Goal: Use online tool/utility: Utilize a website feature to perform a specific function

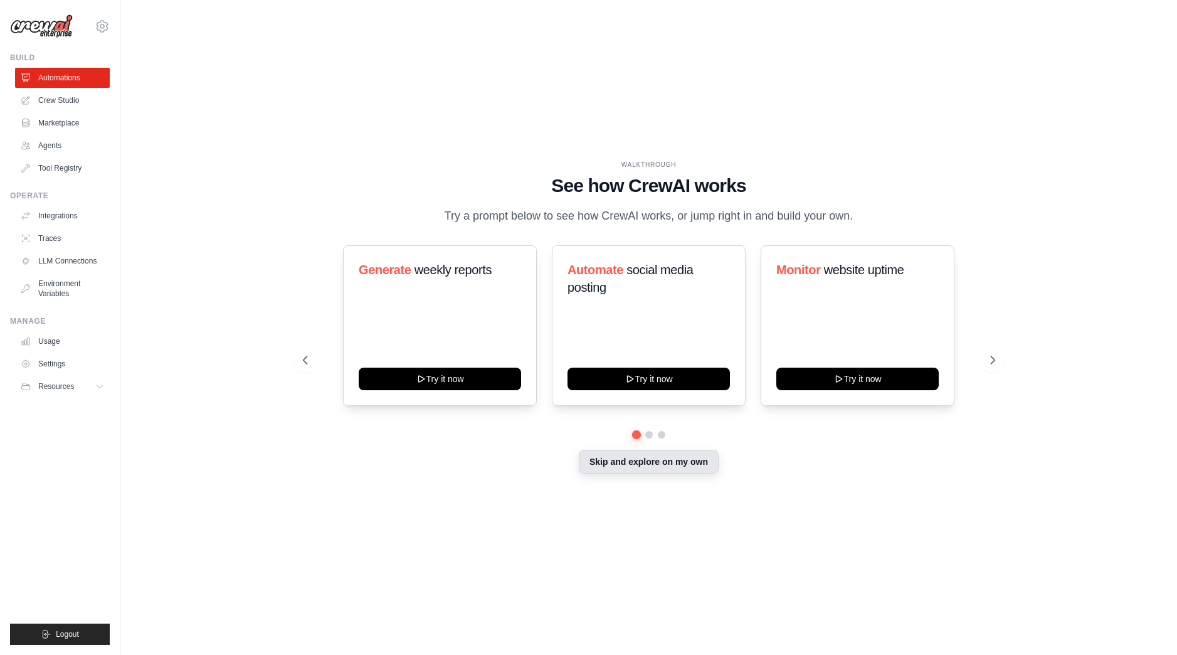
click at [655, 466] on button "Skip and explore on my own" at bounding box center [649, 462] width 140 height 24
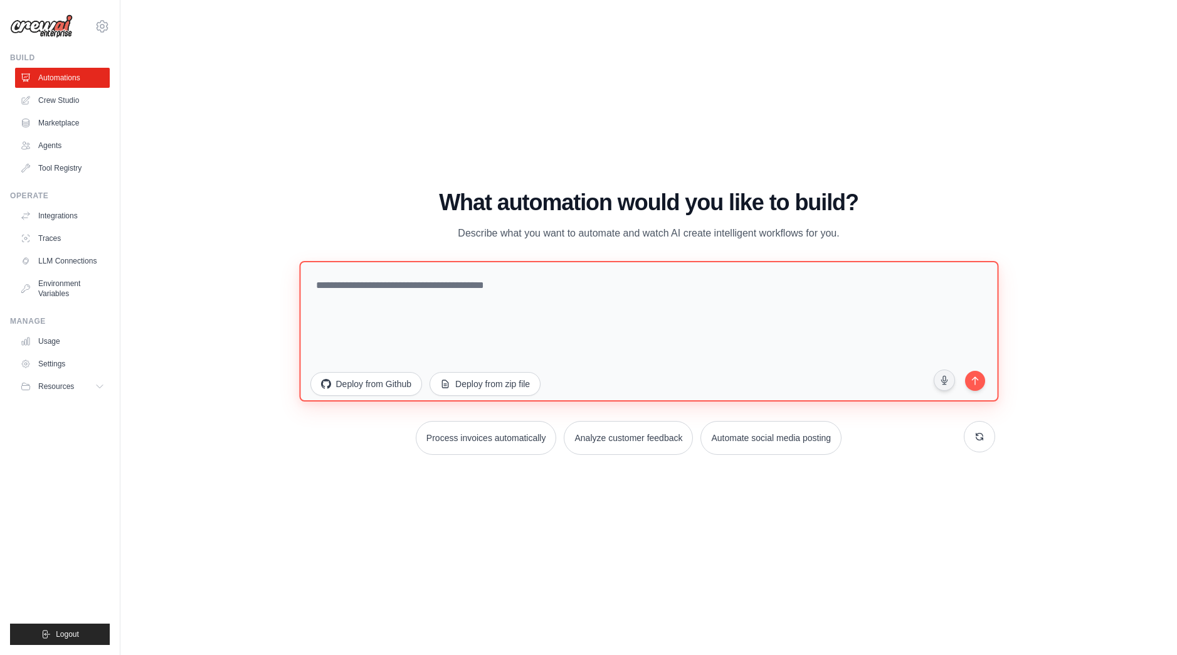
click at [490, 307] on textarea at bounding box center [648, 331] width 699 height 141
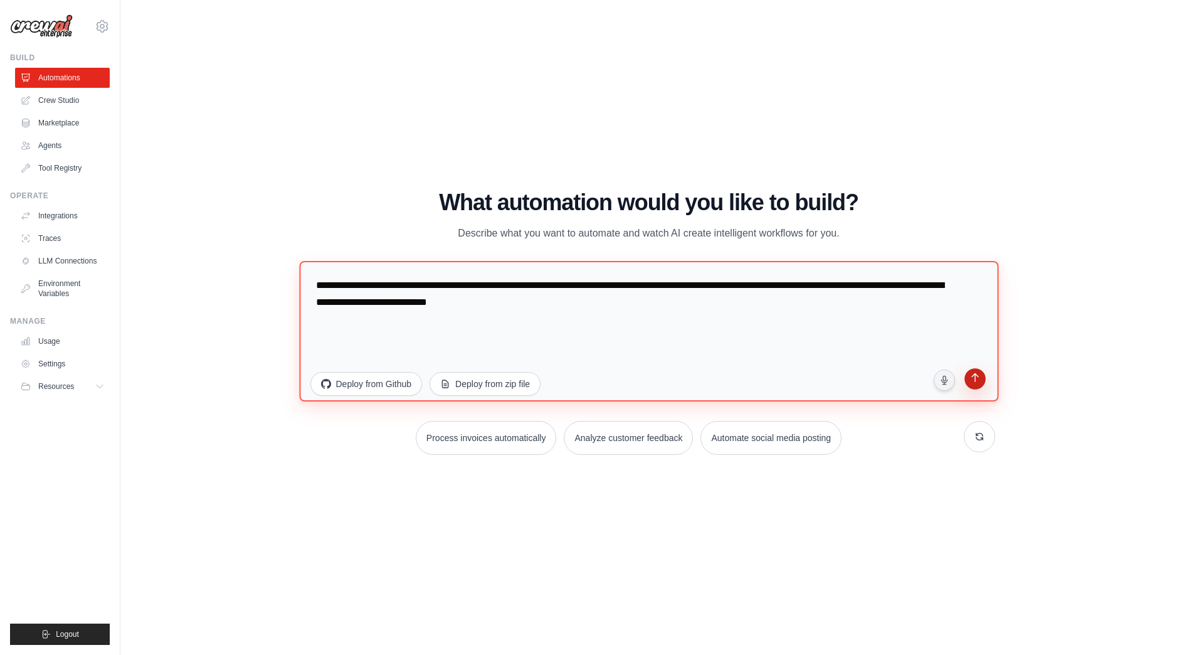
type textarea "**********"
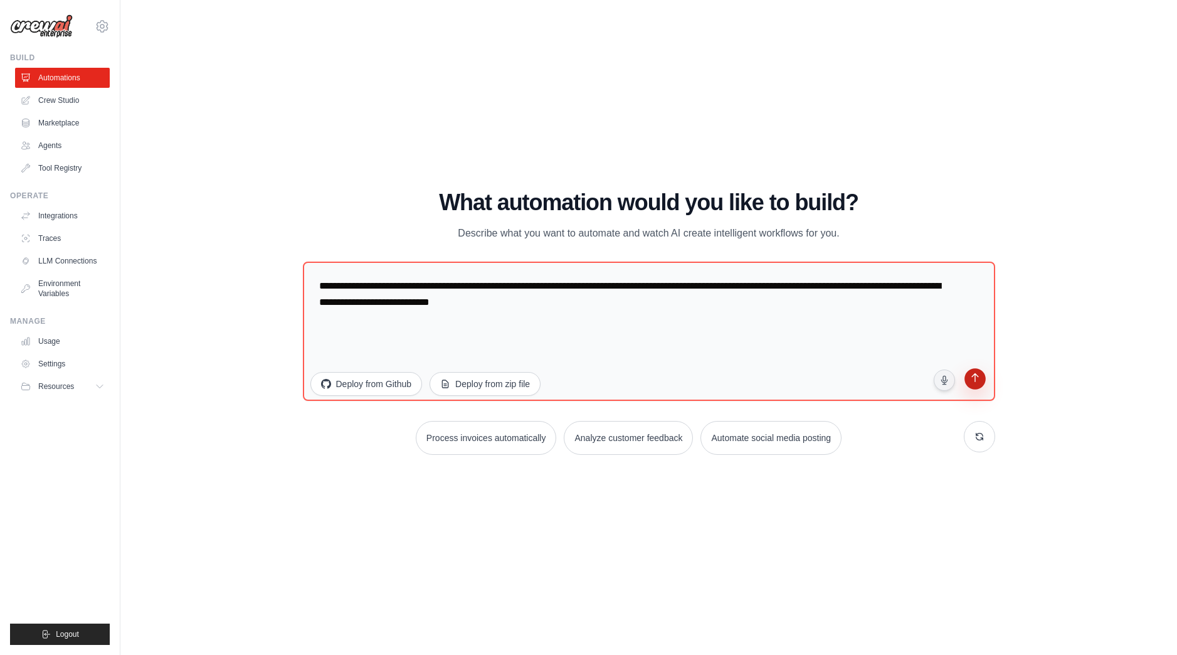
click at [980, 385] on icon "submit" at bounding box center [975, 379] width 12 height 12
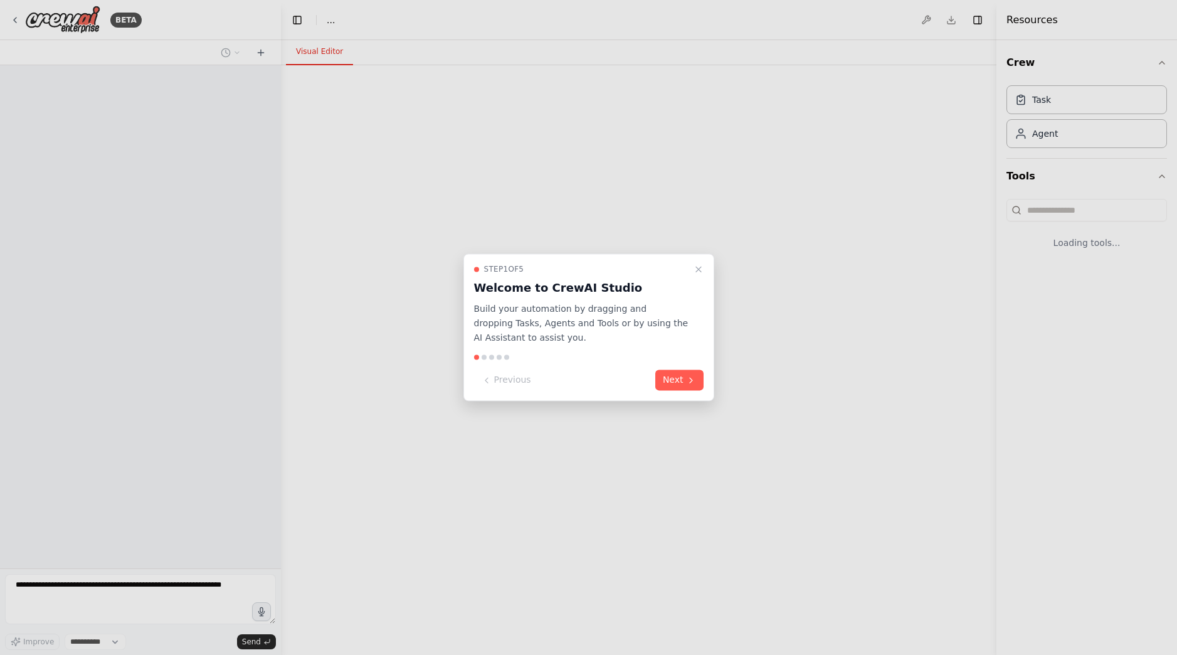
select select "****"
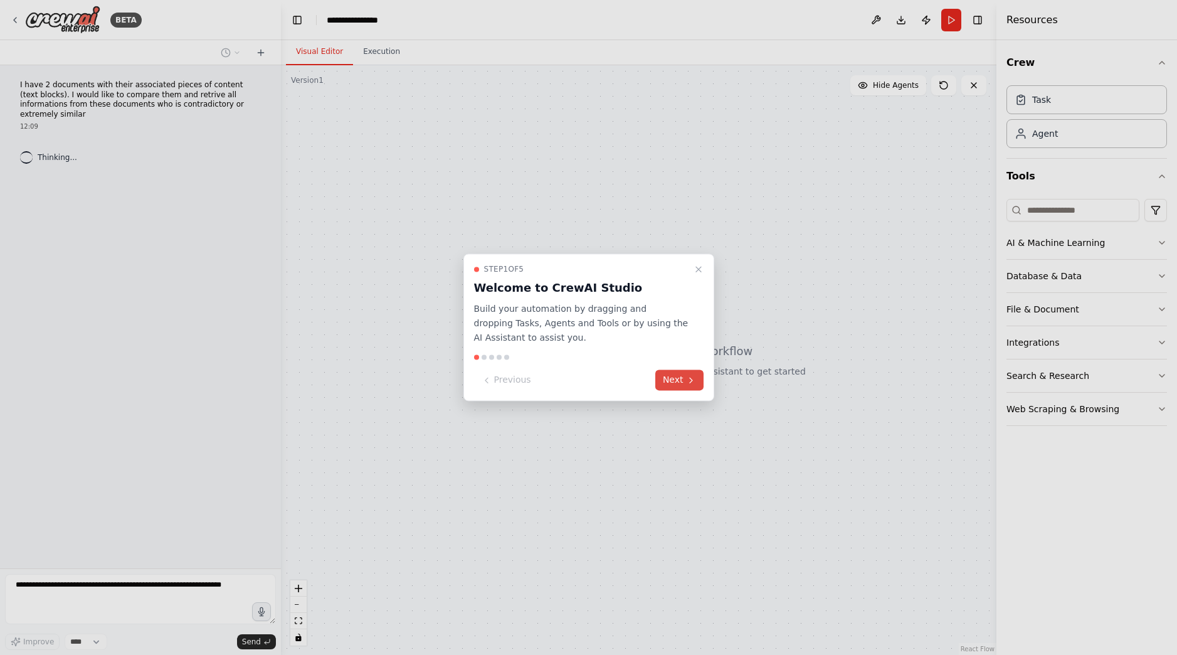
click at [674, 375] on button "Next" at bounding box center [680, 380] width 48 height 21
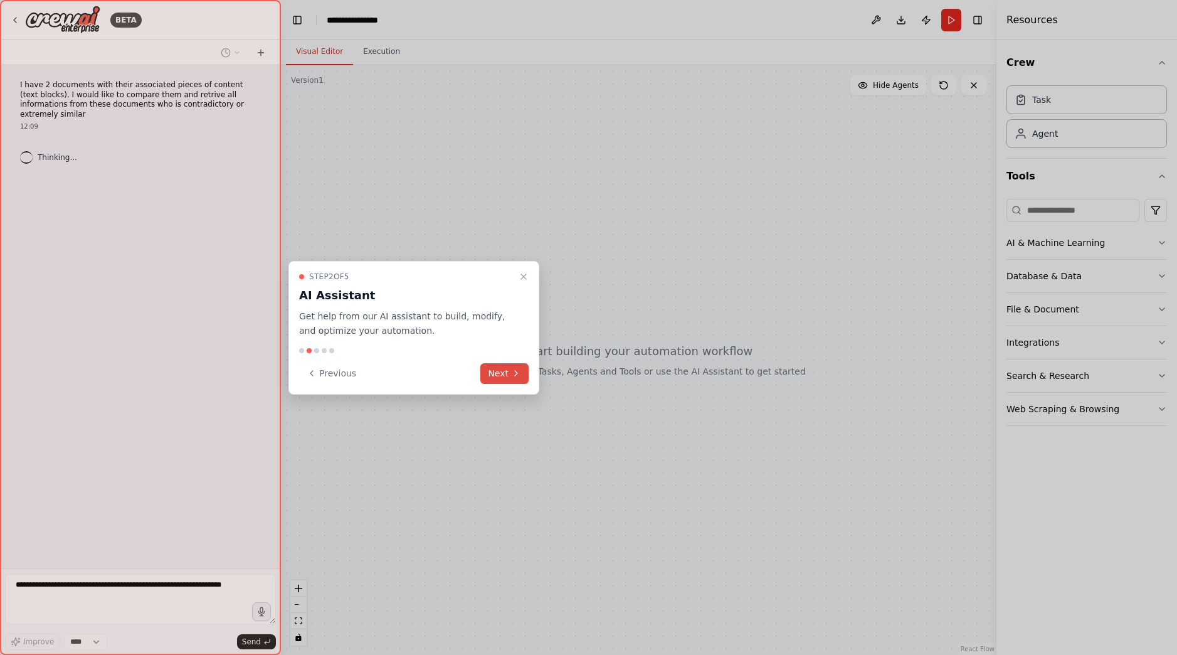
click at [511, 366] on button "Next" at bounding box center [505, 373] width 48 height 21
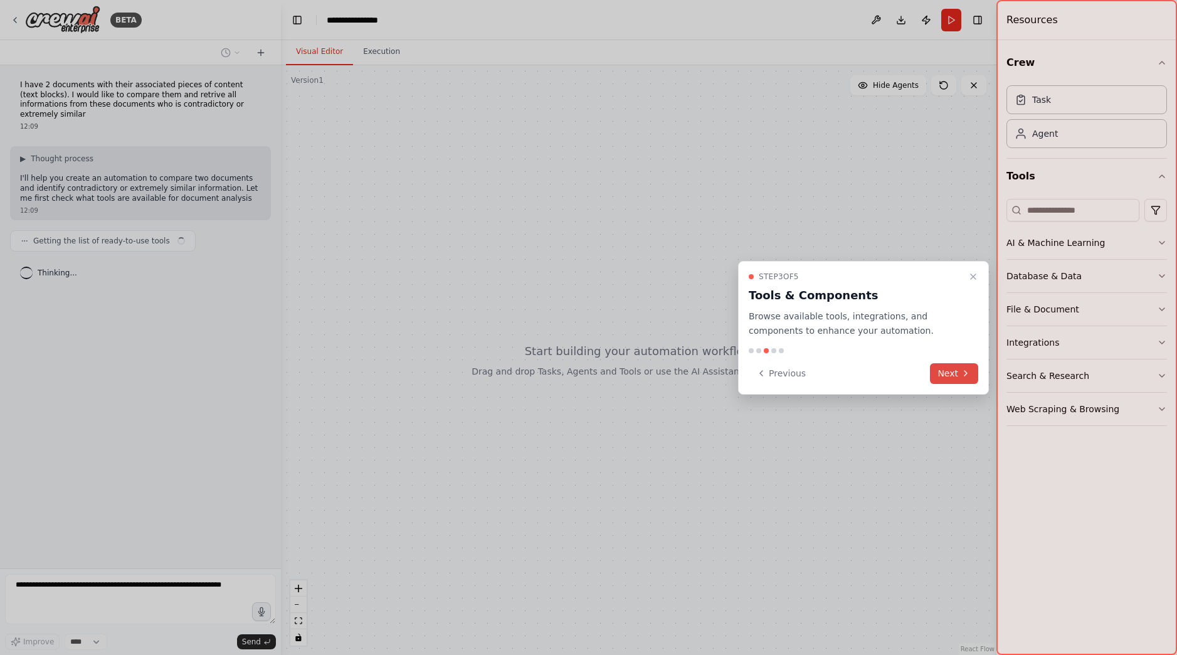
click at [957, 373] on button "Next" at bounding box center [954, 373] width 48 height 21
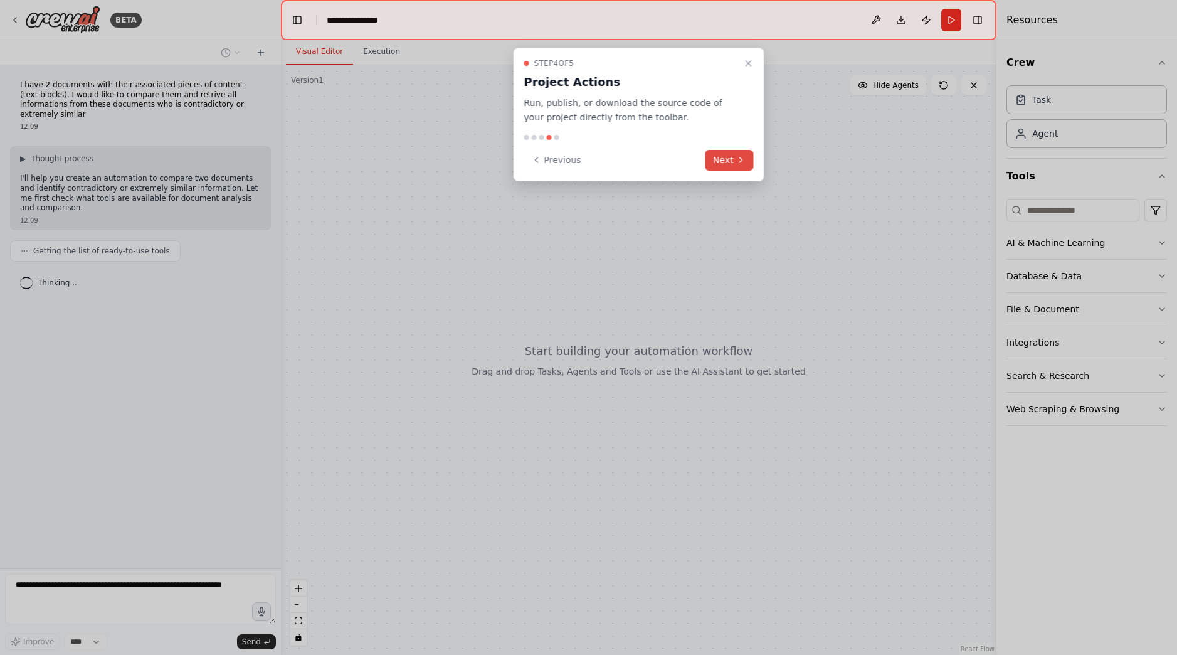
click at [728, 162] on button "Next" at bounding box center [730, 160] width 48 height 21
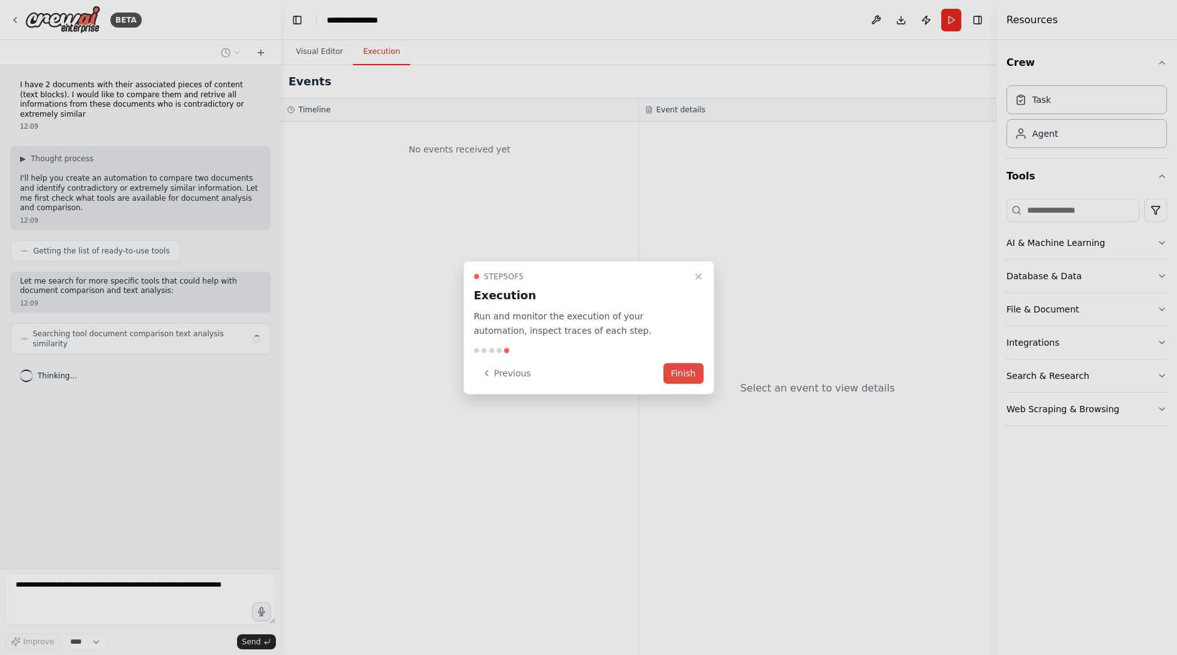
click at [679, 374] on button "Finish" at bounding box center [684, 373] width 40 height 21
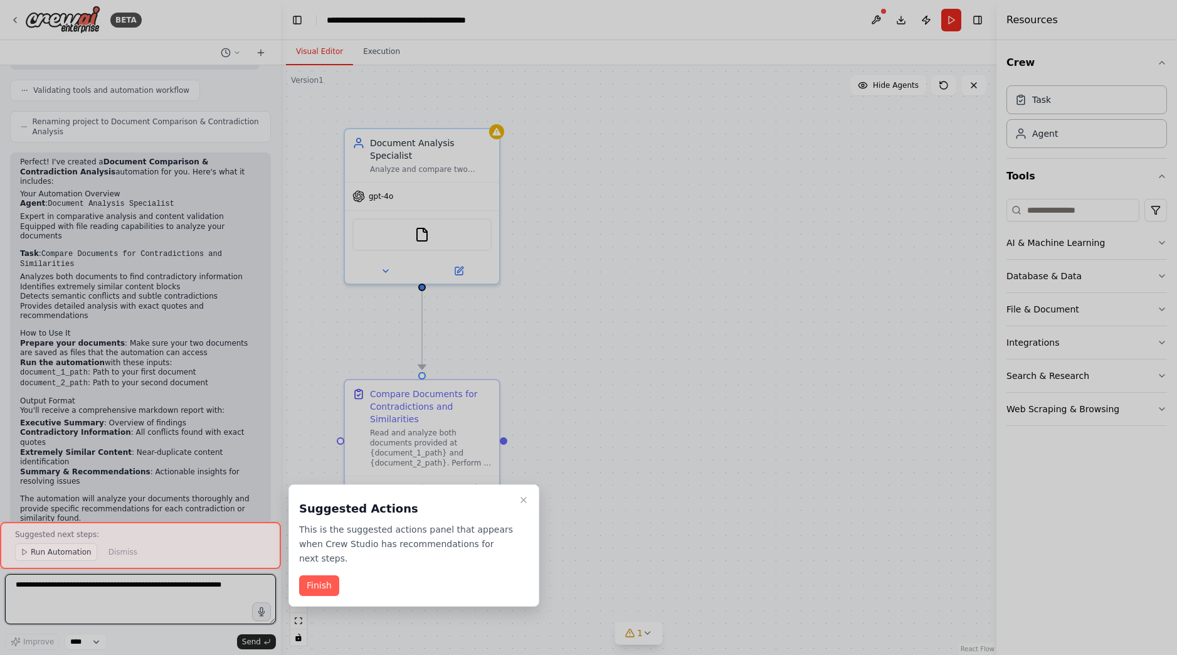
scroll to position [542, 0]
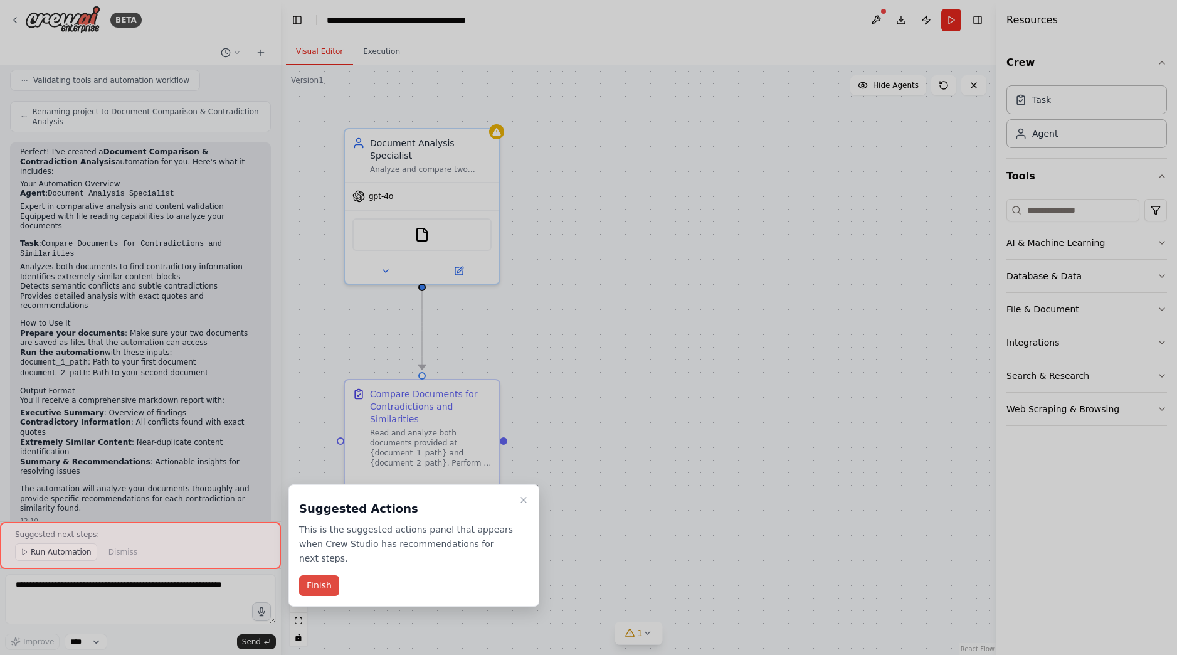
click at [317, 582] on button "Finish" at bounding box center [319, 585] width 40 height 21
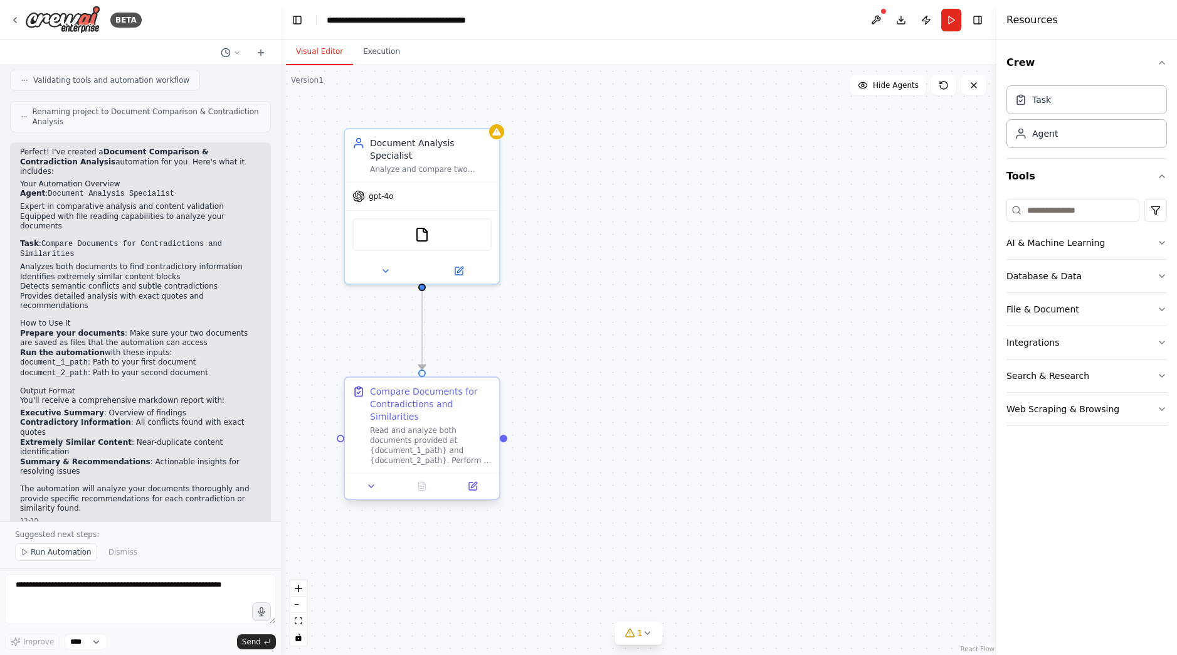
click at [415, 445] on div "Read and analyze both documents provided at {document_1_path} and {document_2_p…" at bounding box center [431, 445] width 122 height 40
click at [173, 595] on textarea at bounding box center [140, 599] width 271 height 50
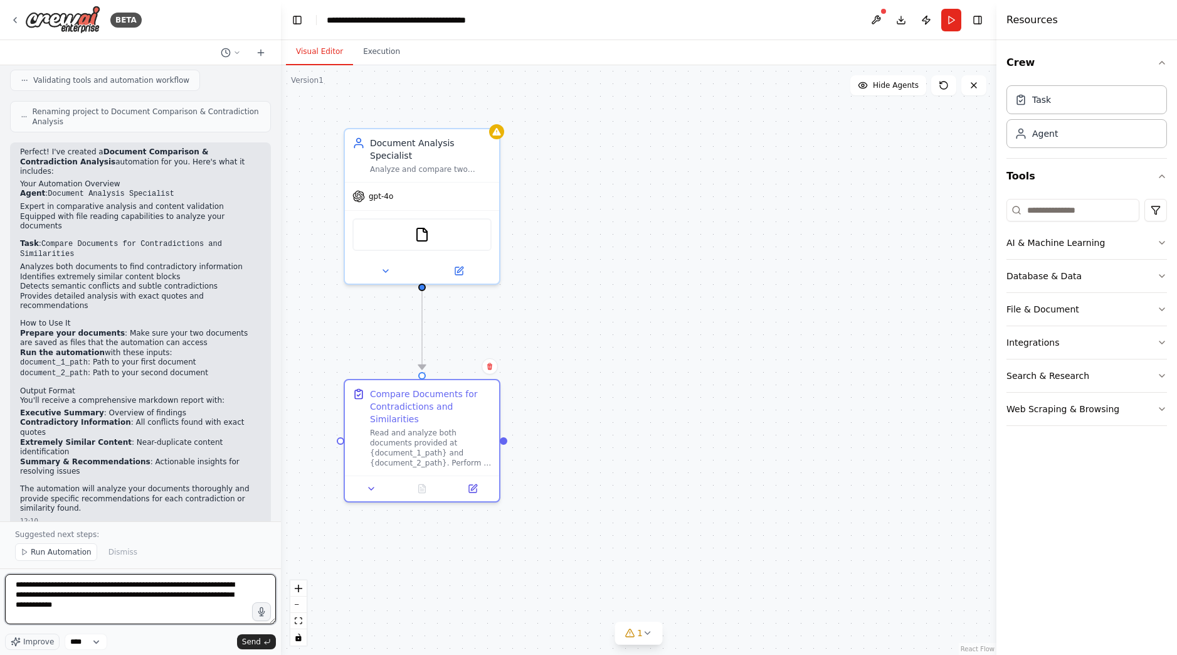
type textarea "**********"
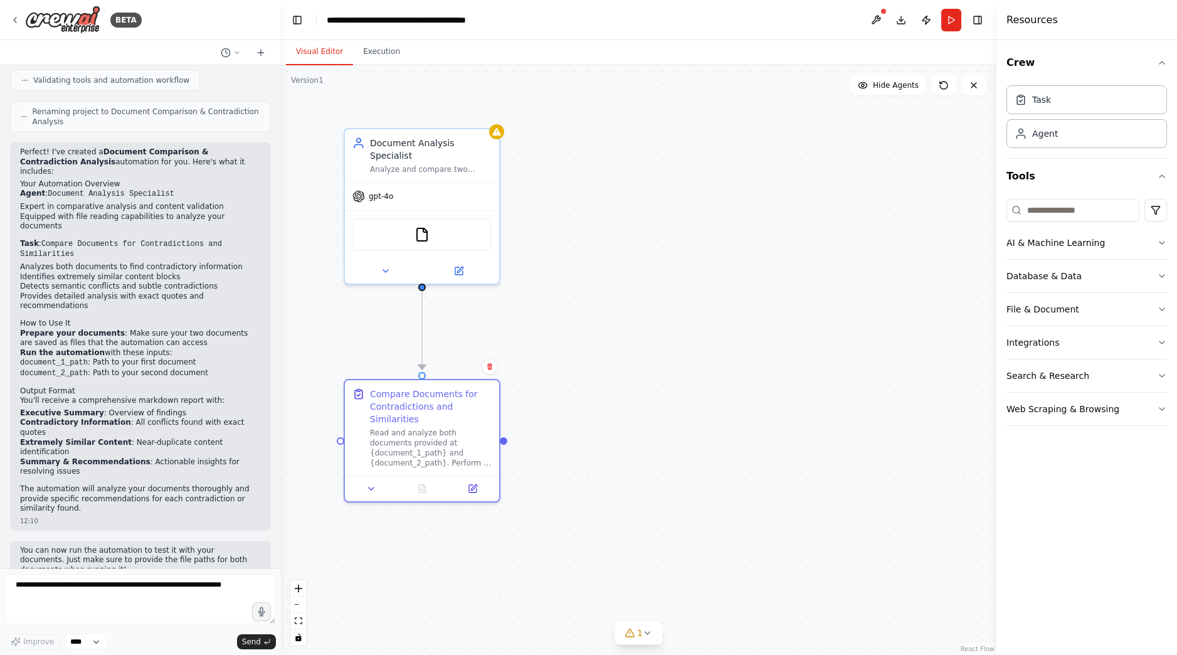
scroll to position [588, 0]
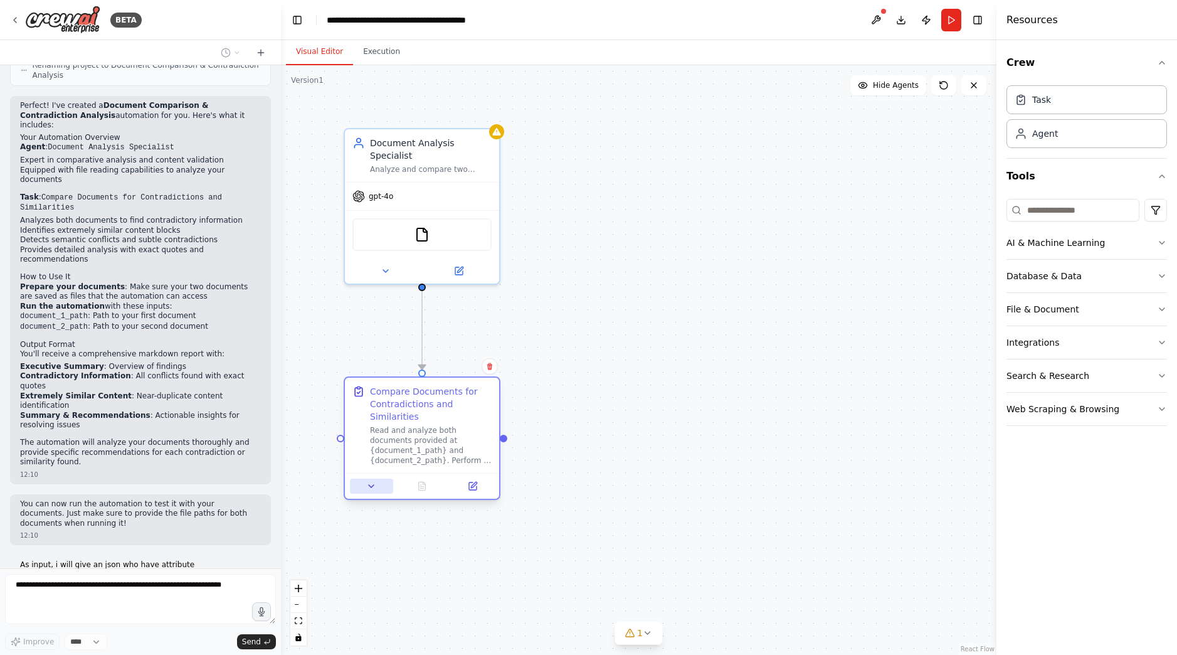
click at [371, 486] on icon at bounding box center [371, 486] width 5 height 3
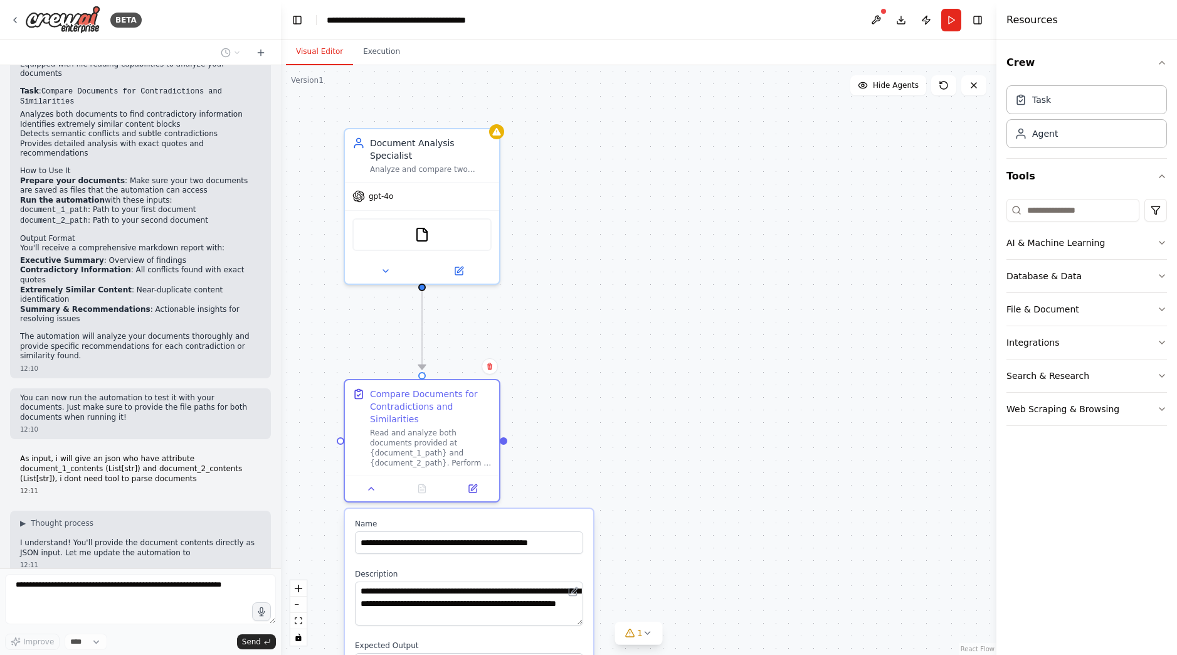
scroll to position [704, 0]
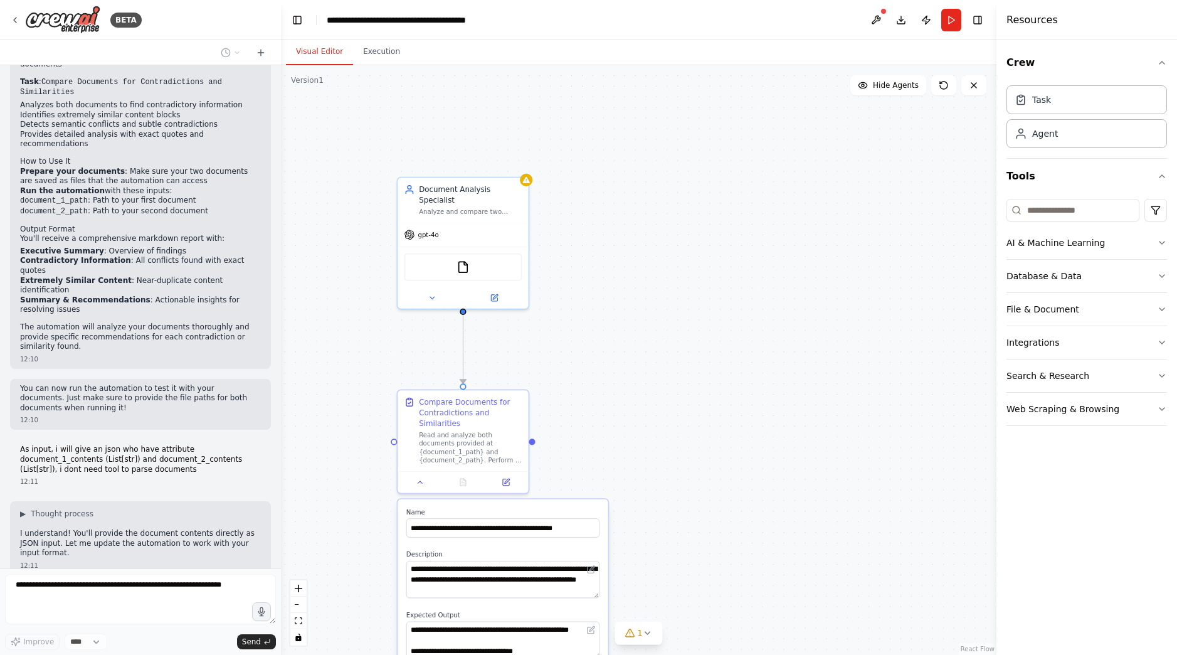
click at [669, 415] on div ".deletable-edge-delete-btn { width: 20px; height: 20px; border: 0px solid #ffff…" at bounding box center [639, 360] width 716 height 590
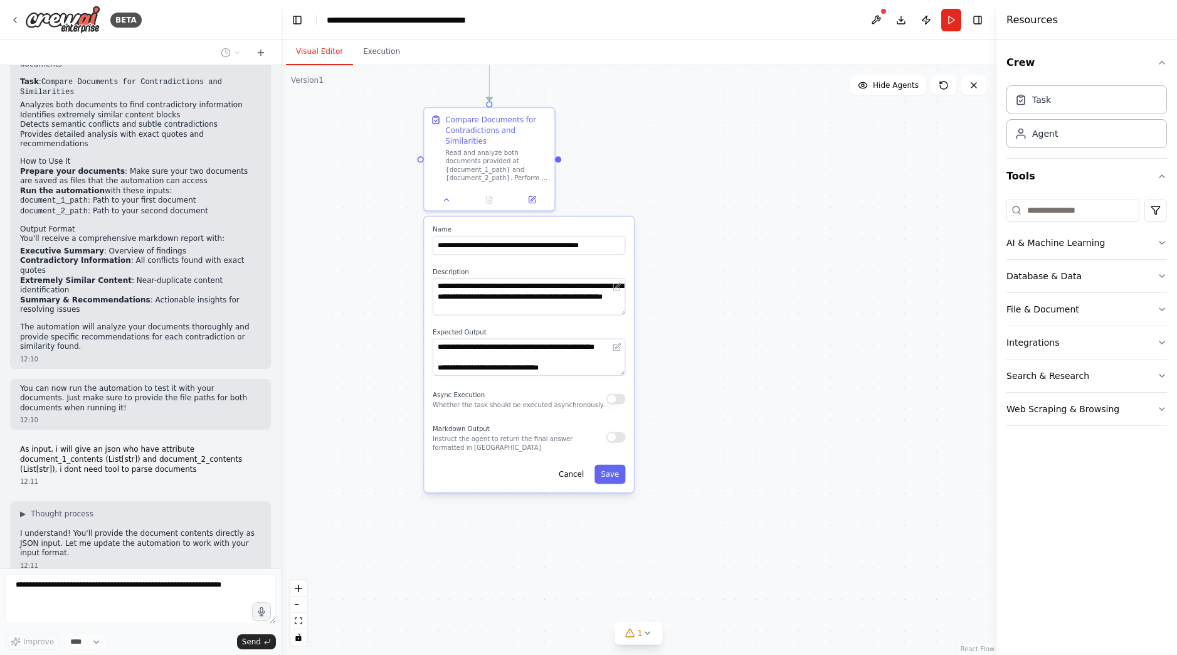
drag, startPoint x: 669, startPoint y: 415, endPoint x: 696, endPoint y: 132, distance: 283.6
click at [696, 132] on div ".deletable-edge-delete-btn { width: 20px; height: 20px; border: 0px solid #ffff…" at bounding box center [639, 360] width 716 height 590
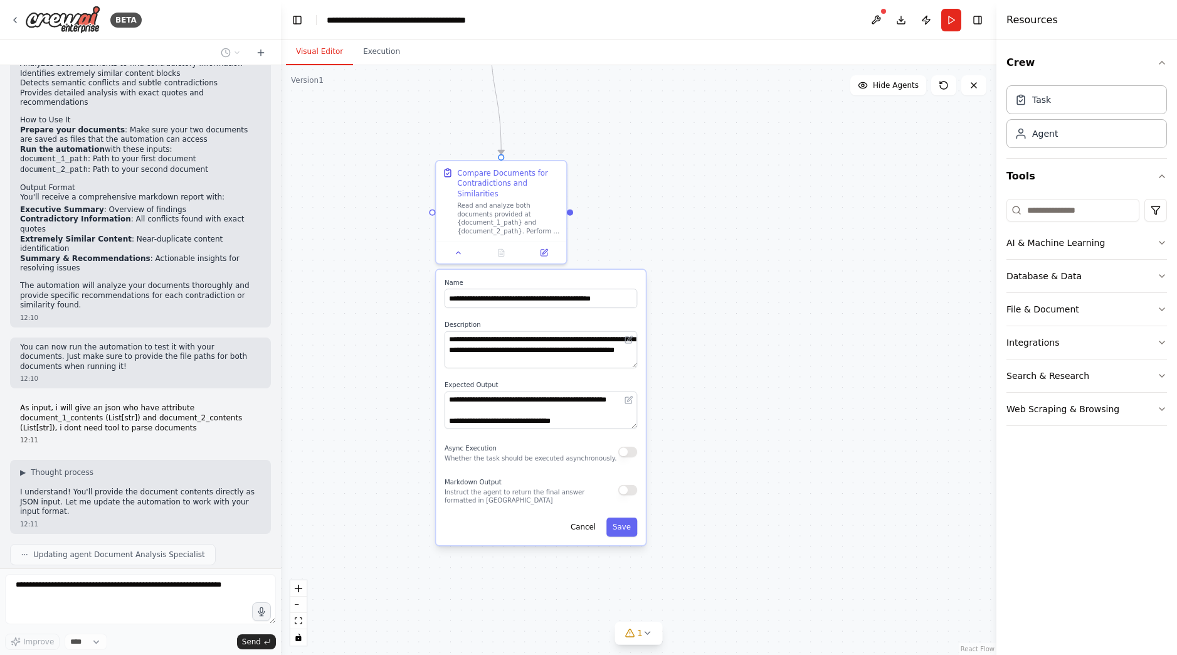
drag, startPoint x: 625, startPoint y: 316, endPoint x: 634, endPoint y: 373, distance: 57.8
click at [634, 373] on div "**********" at bounding box center [541, 407] width 210 height 275
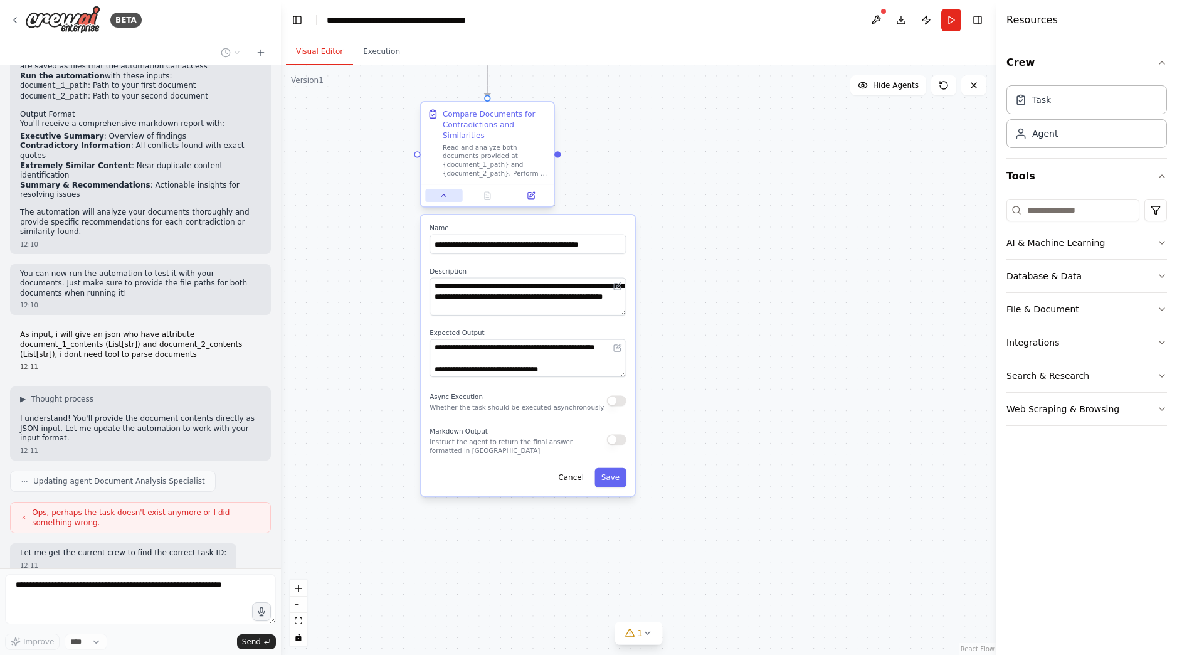
click at [440, 193] on icon at bounding box center [444, 195] width 9 height 9
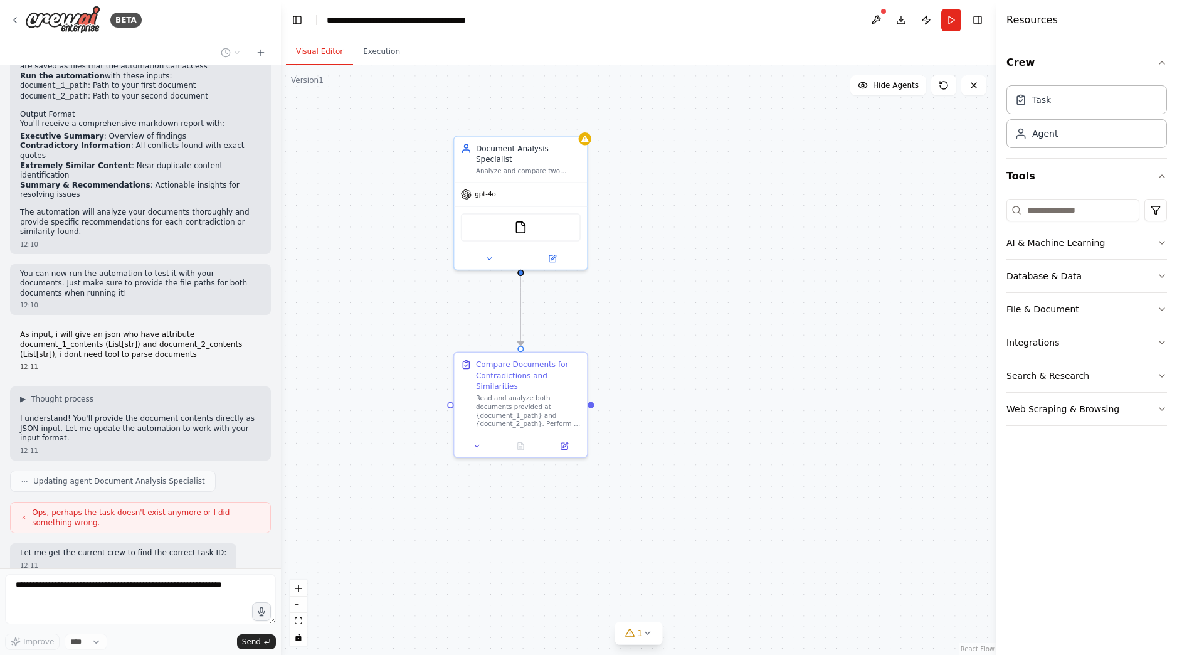
drag, startPoint x: 587, startPoint y: 285, endPoint x: 620, endPoint y: 533, distance: 250.6
click at [620, 533] on div ".deletable-edge-delete-btn { width: 20px; height: 20px; border: 0px solid #ffff…" at bounding box center [639, 360] width 716 height 590
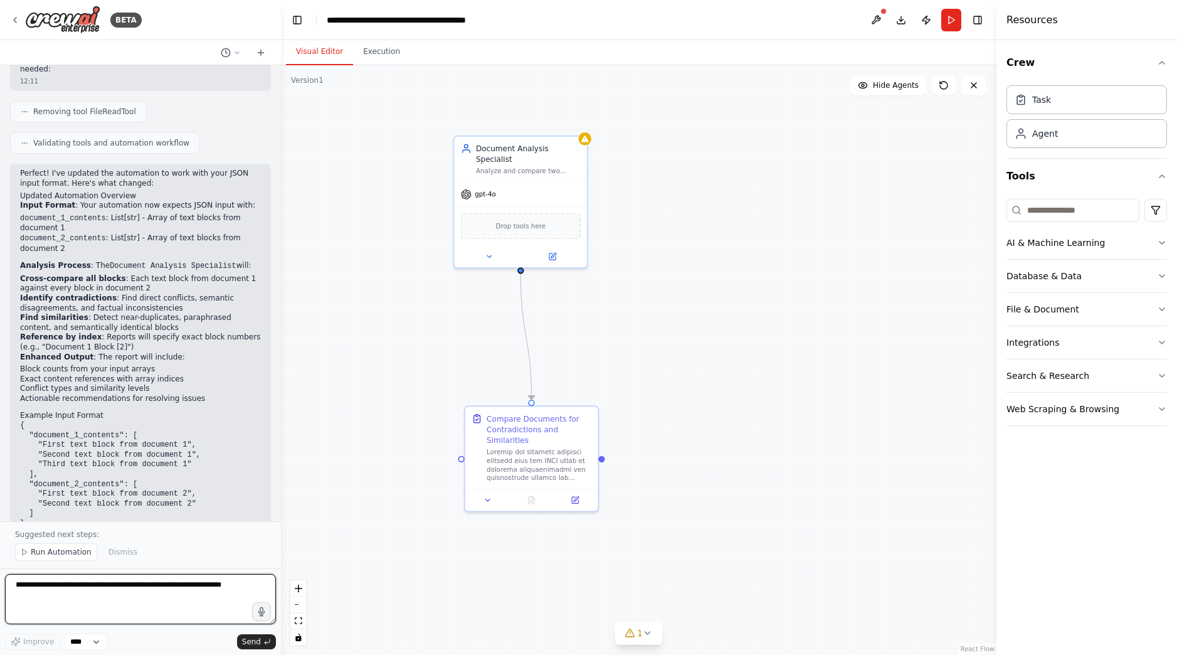
scroll to position [1482, 0]
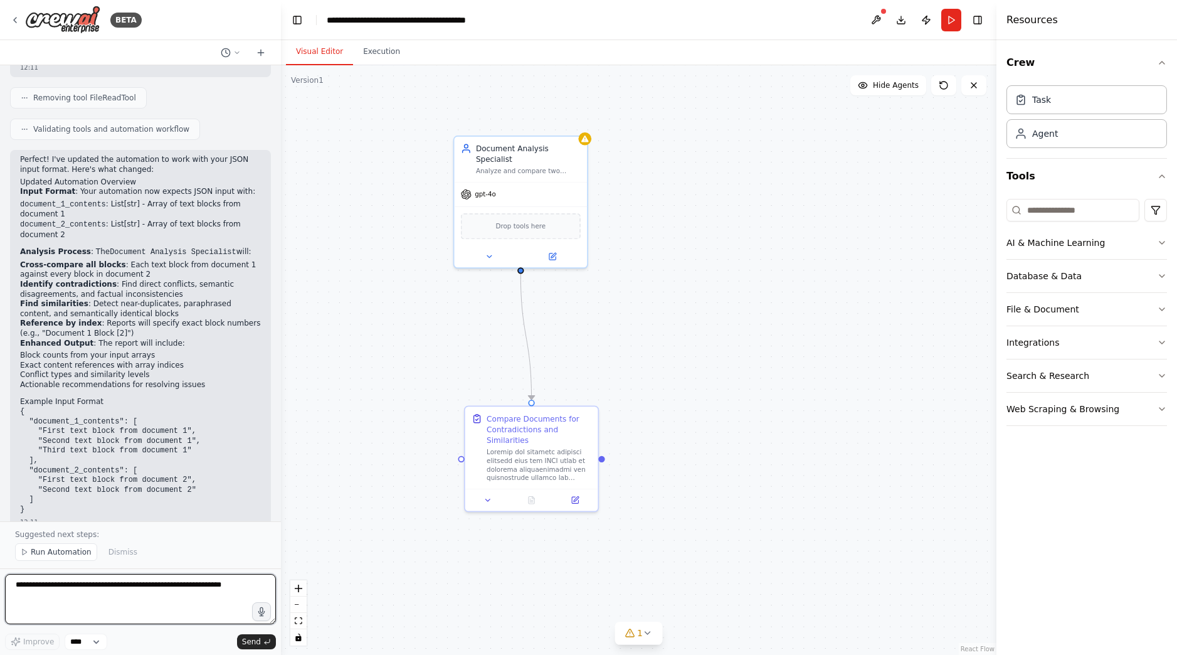
click at [169, 597] on textarea at bounding box center [140, 599] width 271 height 50
drag, startPoint x: 209, startPoint y: 590, endPoint x: 118, endPoint y: 589, distance: 91.0
click at [118, 589] on textarea "**********" at bounding box center [140, 599] width 271 height 50
paste textarea "**********"
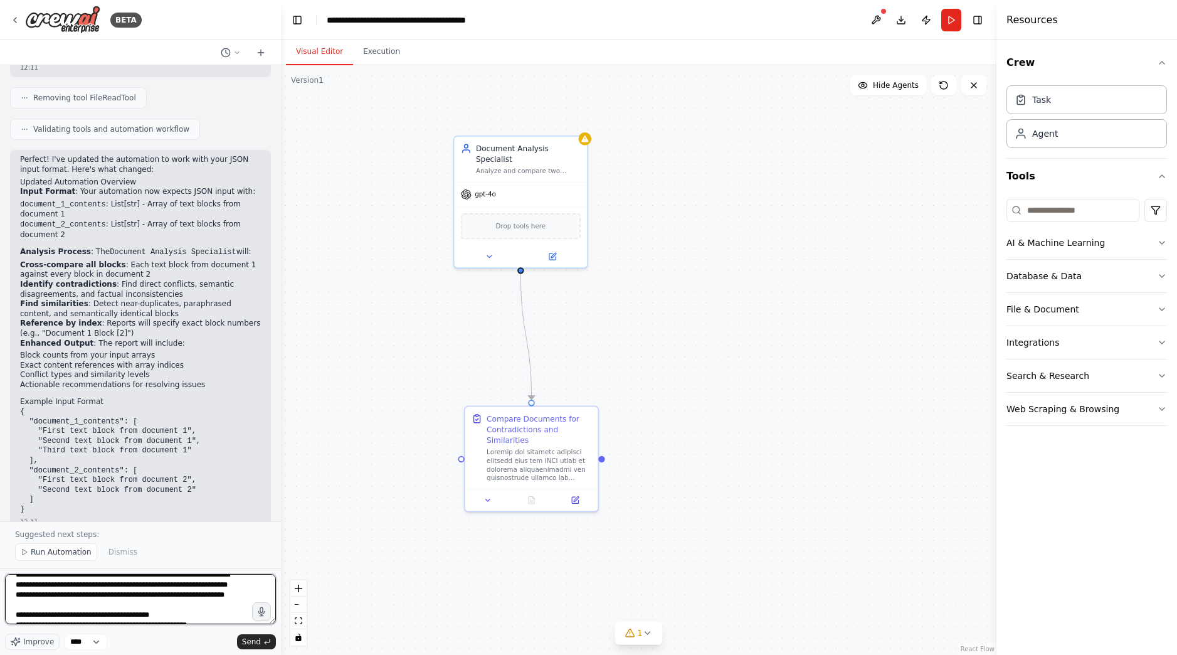
scroll to position [0, 0]
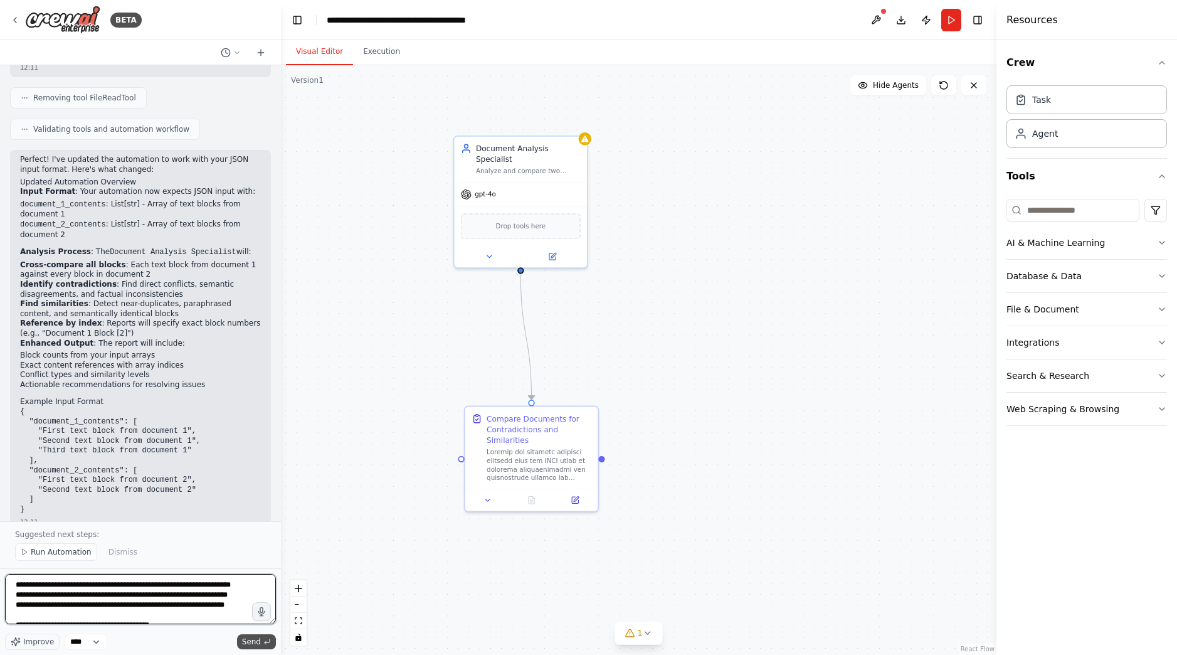
type textarea "**********"
click at [255, 638] on span "Send" at bounding box center [251, 642] width 19 height 10
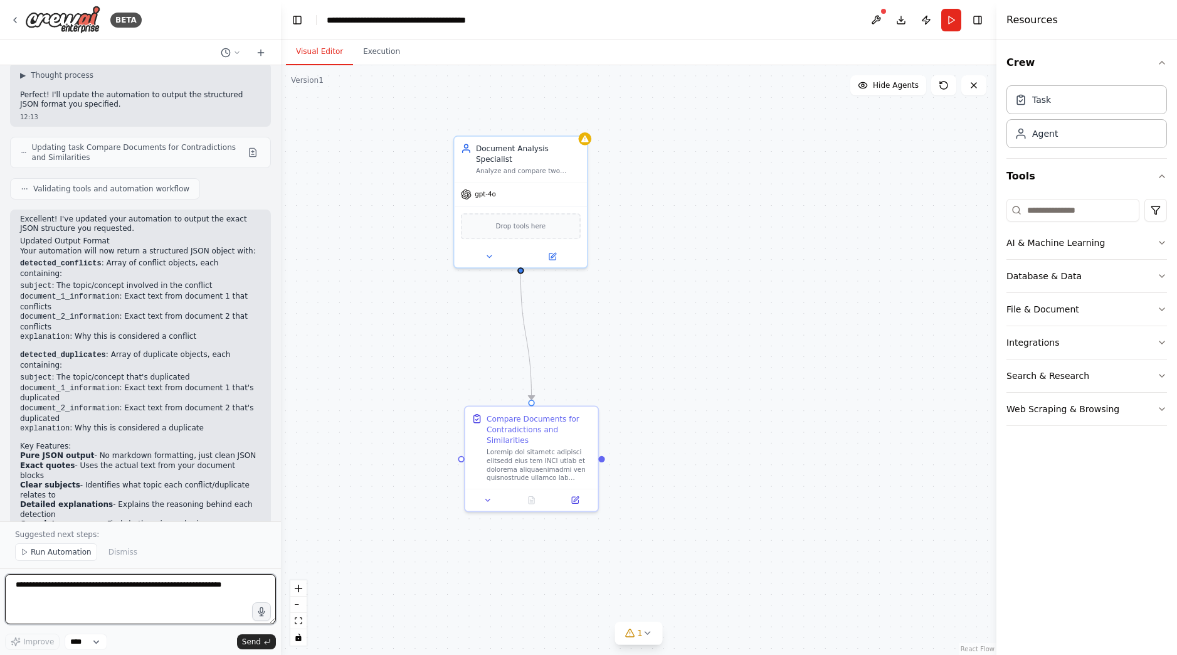
scroll to position [2278, 0]
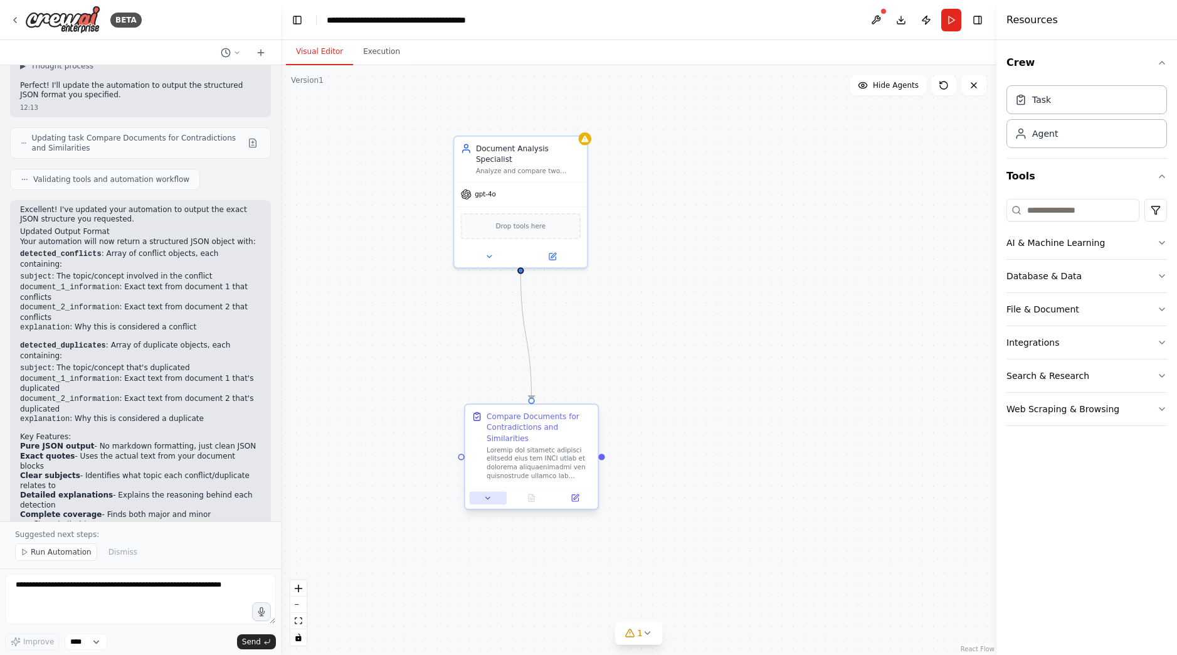
click at [485, 499] on icon at bounding box center [488, 498] width 9 height 9
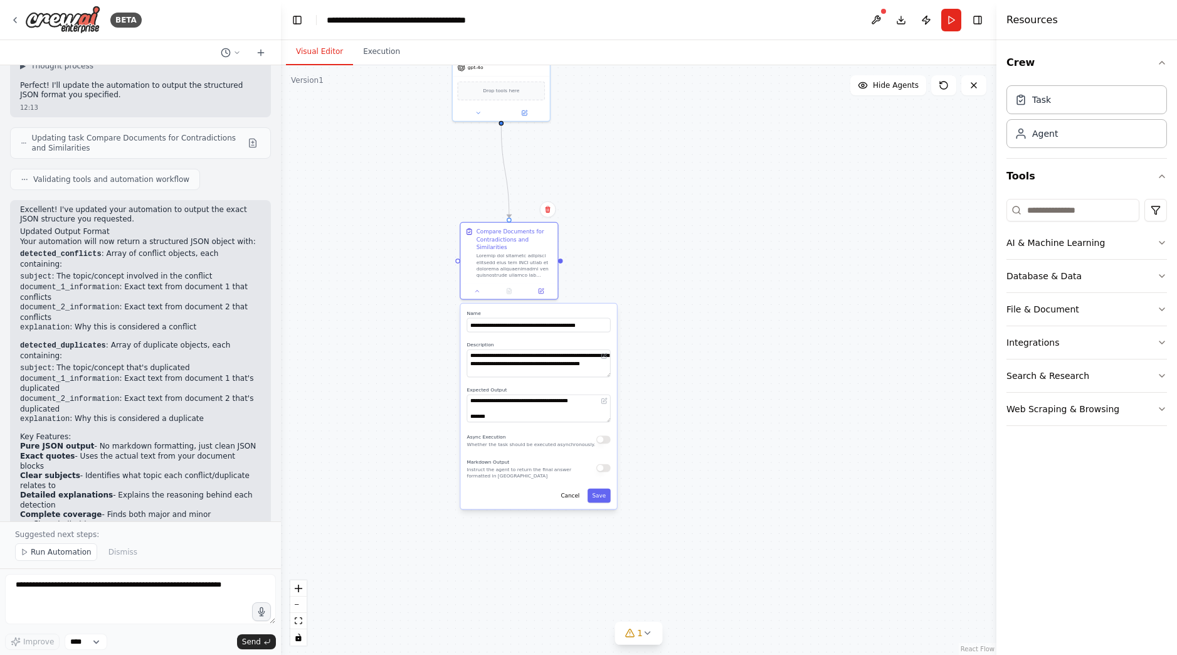
drag, startPoint x: 429, startPoint y: 557, endPoint x: 415, endPoint y: 282, distance: 275.1
click at [415, 282] on div ".deletable-edge-delete-btn { width: 20px; height: 20px; border: 0px solid #ffff…" at bounding box center [639, 360] width 716 height 590
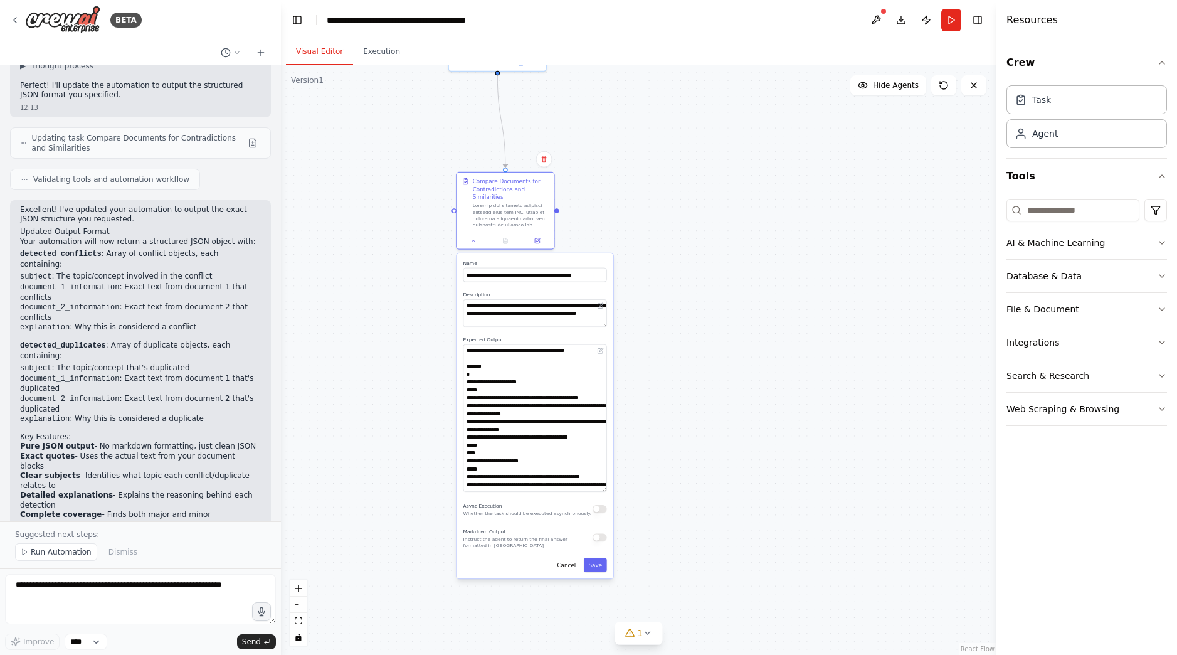
drag, startPoint x: 605, startPoint y: 369, endPoint x: 642, endPoint y: 489, distance: 125.6
click at [642, 489] on div ".deletable-edge-delete-btn { width: 20px; height: 20px; border: 0px solid #ffff…" at bounding box center [639, 360] width 716 height 590
click at [90, 583] on textarea at bounding box center [140, 599] width 271 height 50
type textarea "*"
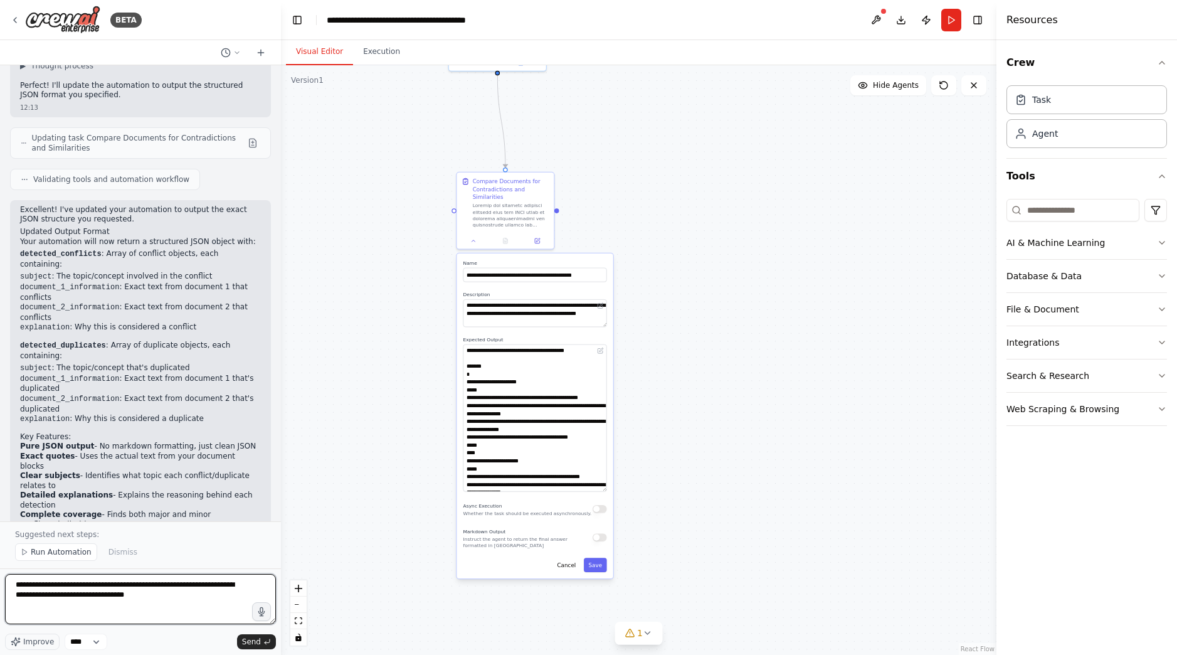
type textarea "**********"
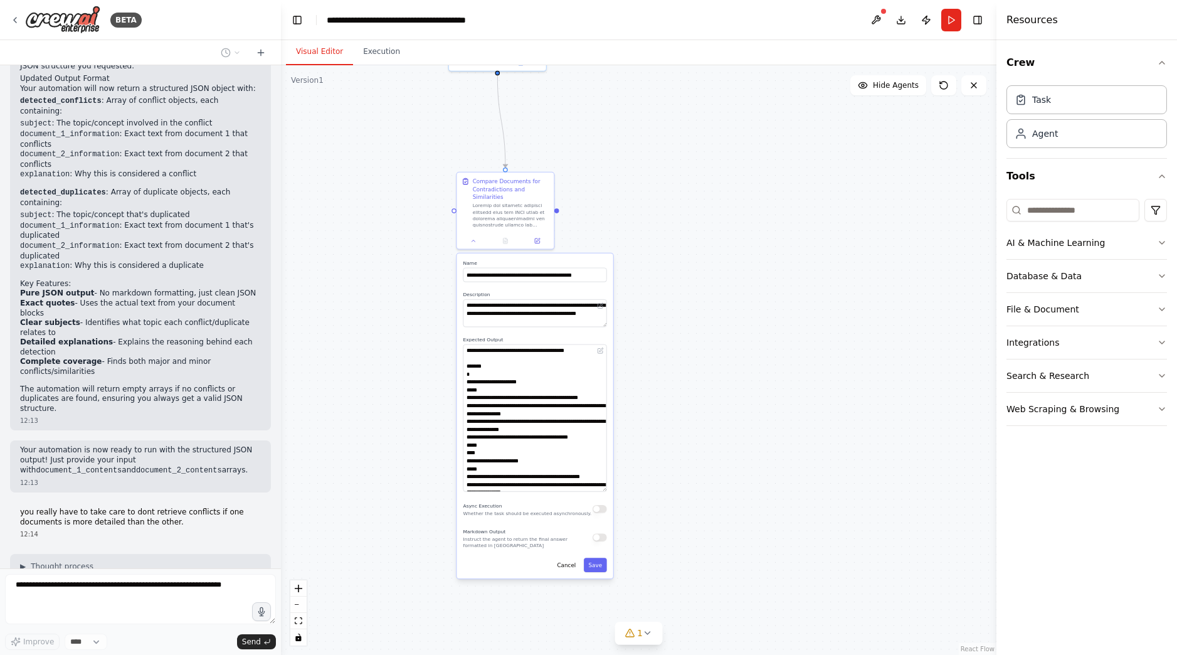
scroll to position [2441, 0]
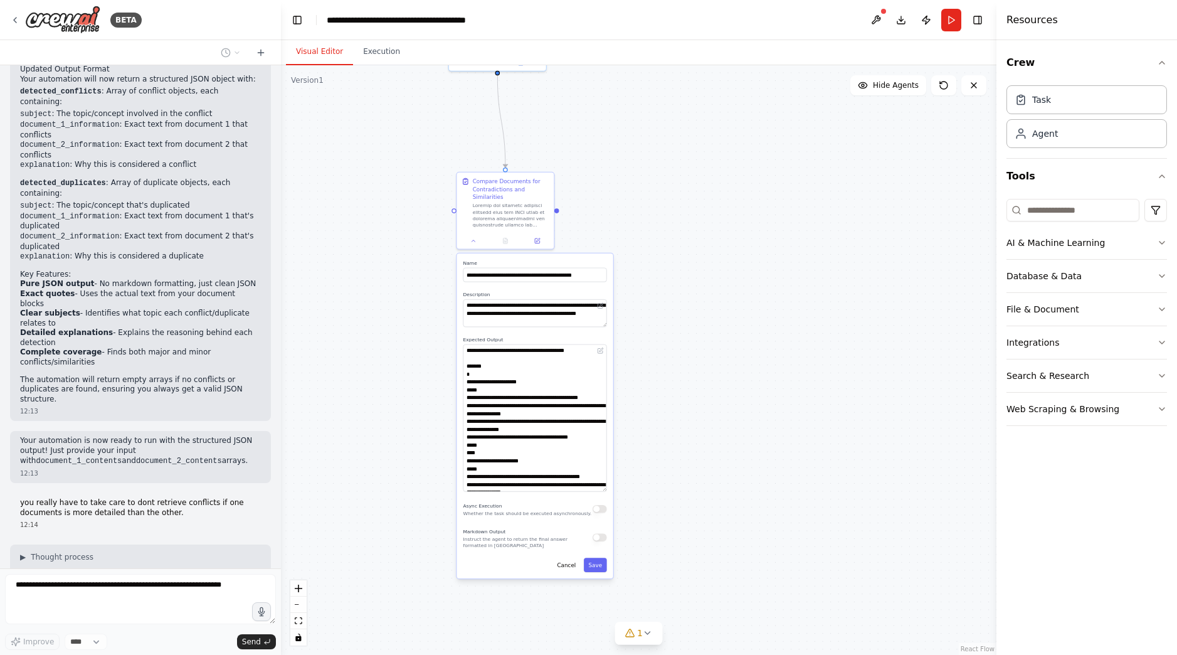
type textarea "**********"
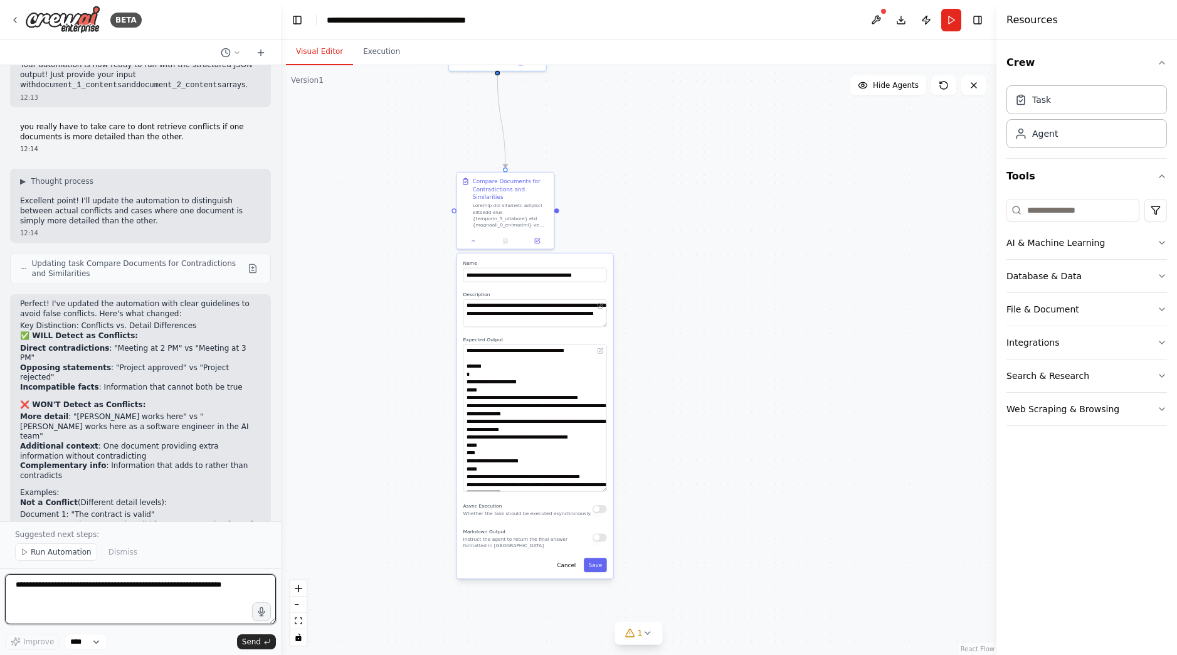
scroll to position [2826, 0]
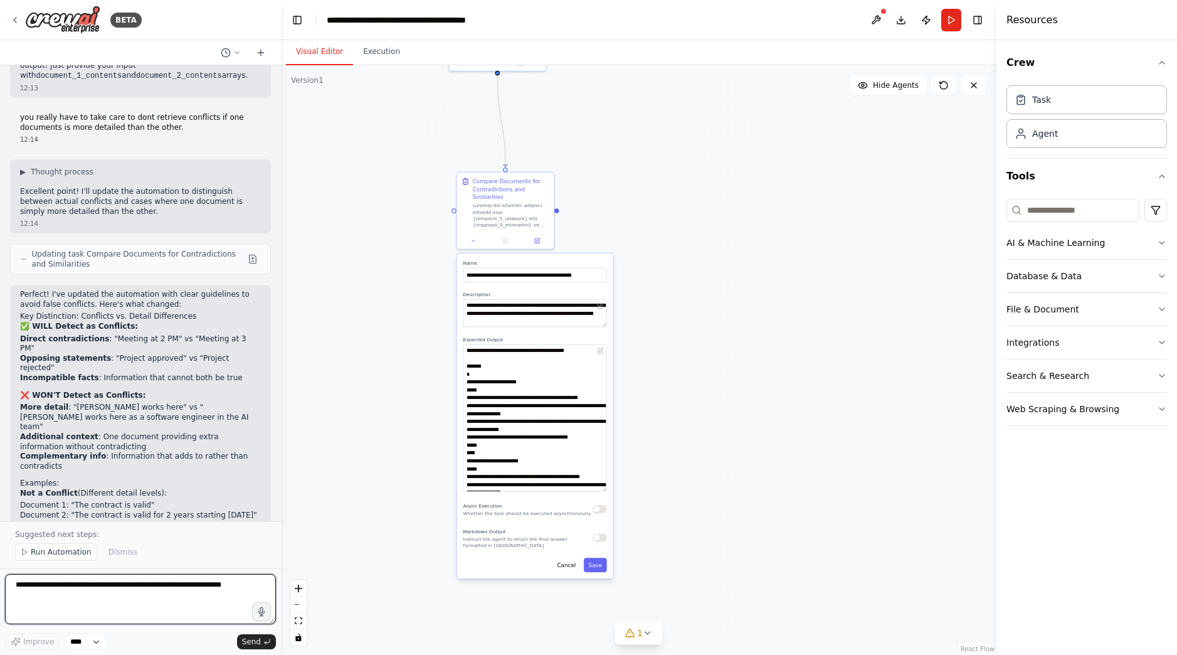
click at [122, 588] on textarea at bounding box center [140, 599] width 271 height 50
type textarea "**********"
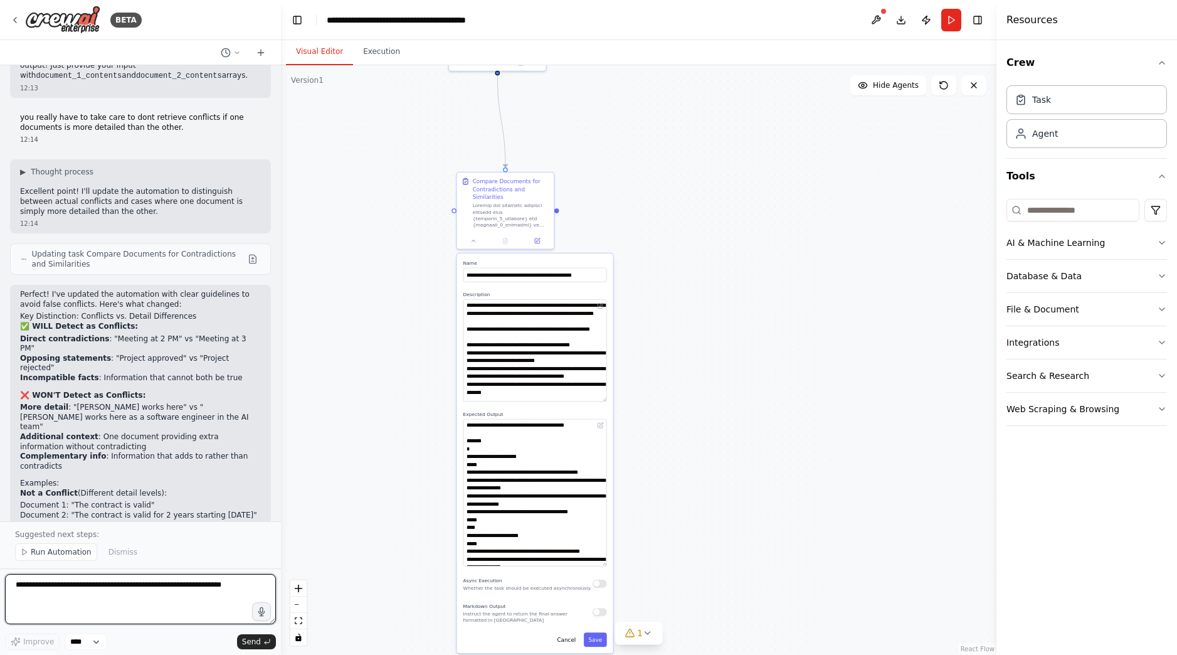
drag, startPoint x: 606, startPoint y: 324, endPoint x: 636, endPoint y: 399, distance: 80.5
click at [636, 399] on div ".deletable-edge-delete-btn { width: 20px; height: 20px; border: 0px solid #ffff…" at bounding box center [639, 360] width 716 height 590
type textarea "**********"
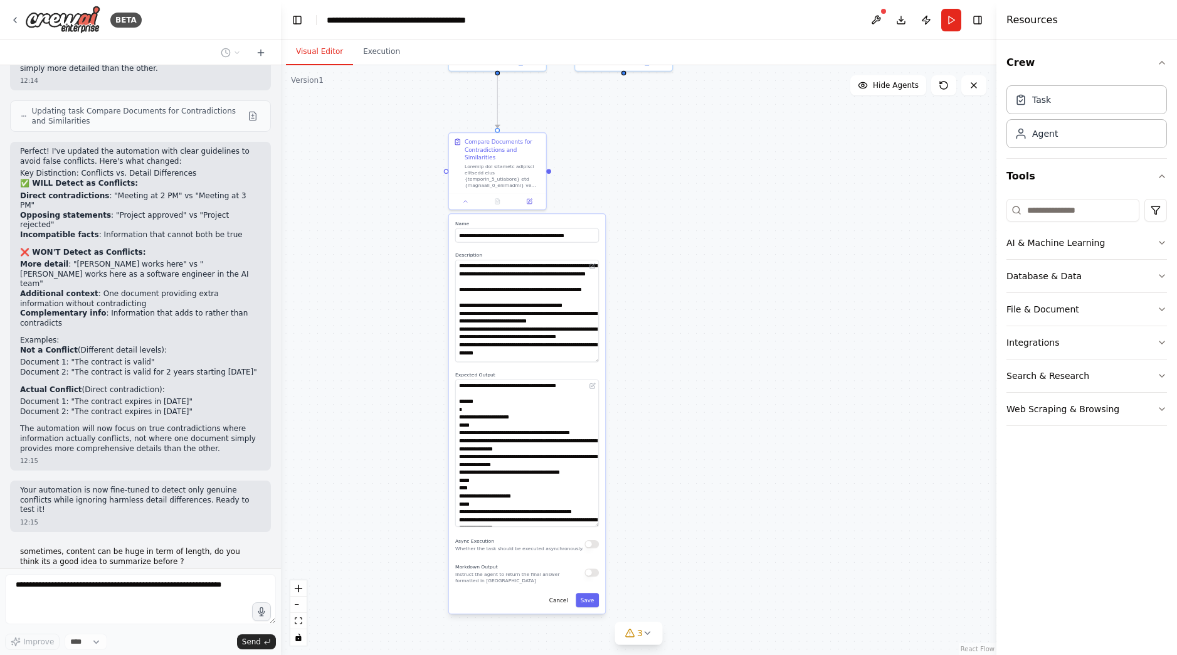
scroll to position [2978, 0]
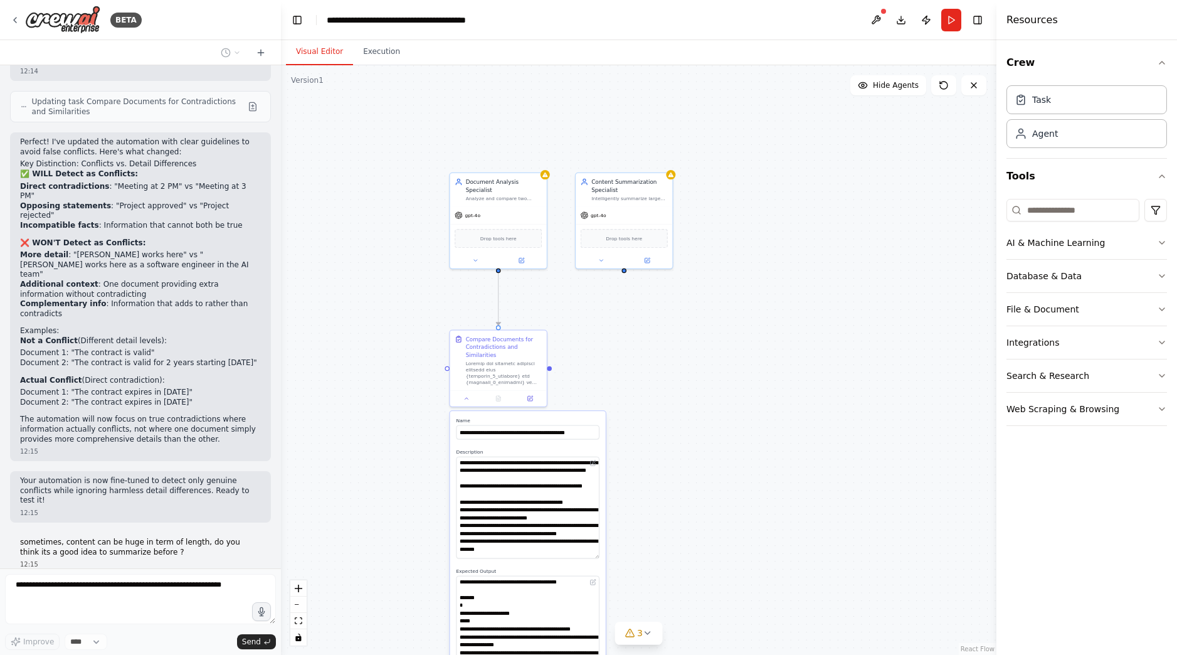
drag, startPoint x: 388, startPoint y: 304, endPoint x: 390, endPoint y: 500, distance: 196.4
click at [390, 500] on div ".deletable-edge-delete-btn { width: 20px; height: 20px; border: 0px solid #ffff…" at bounding box center [639, 360] width 716 height 590
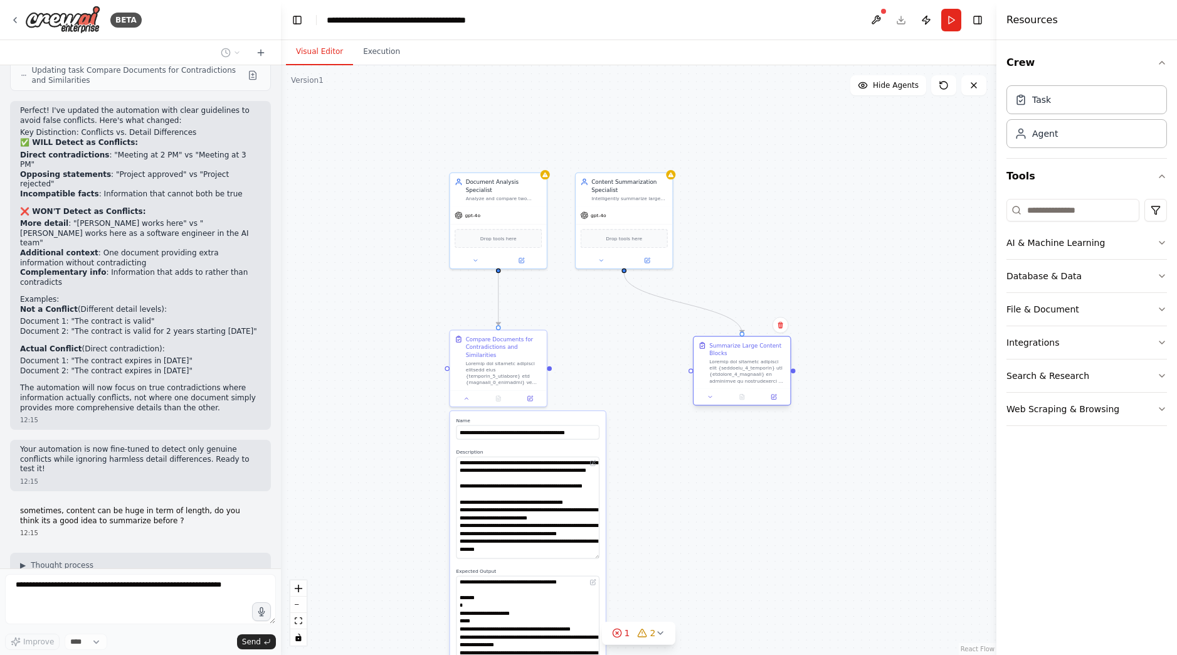
scroll to position [3051, 0]
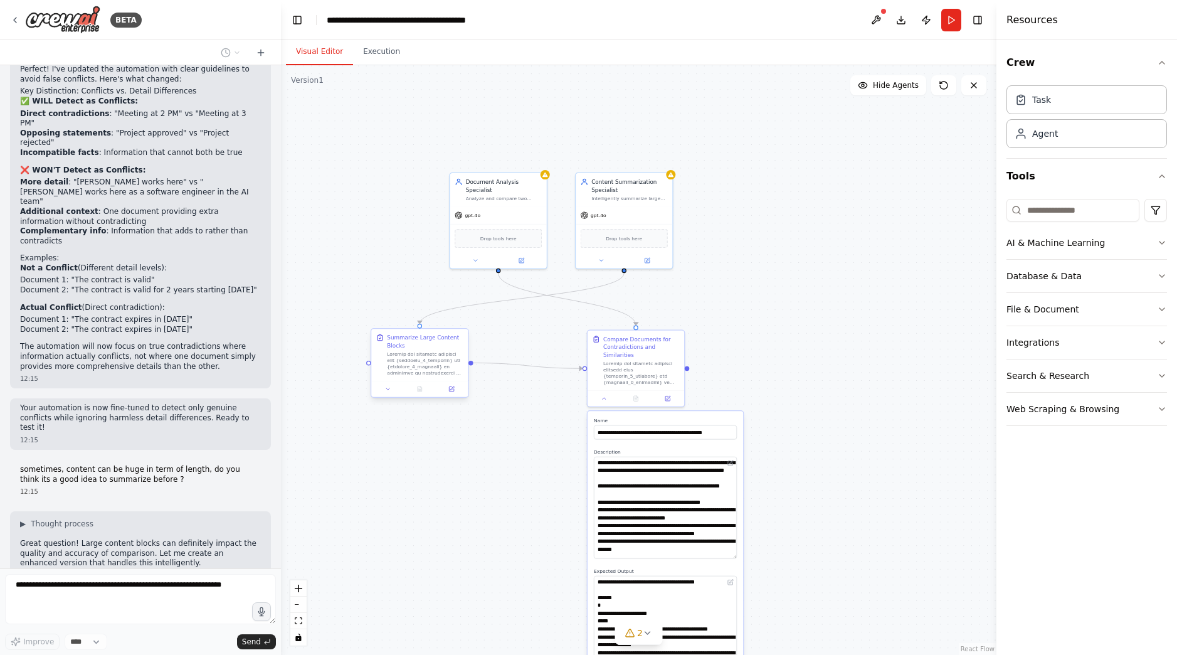
drag, startPoint x: 496, startPoint y: 438, endPoint x: 420, endPoint y: 371, distance: 101.7
click at [420, 371] on div at bounding box center [425, 363] width 77 height 25
drag, startPoint x: 624, startPoint y: 218, endPoint x: 364, endPoint y: 226, distance: 259.2
click at [364, 226] on div "gpt-4o" at bounding box center [364, 222] width 97 height 18
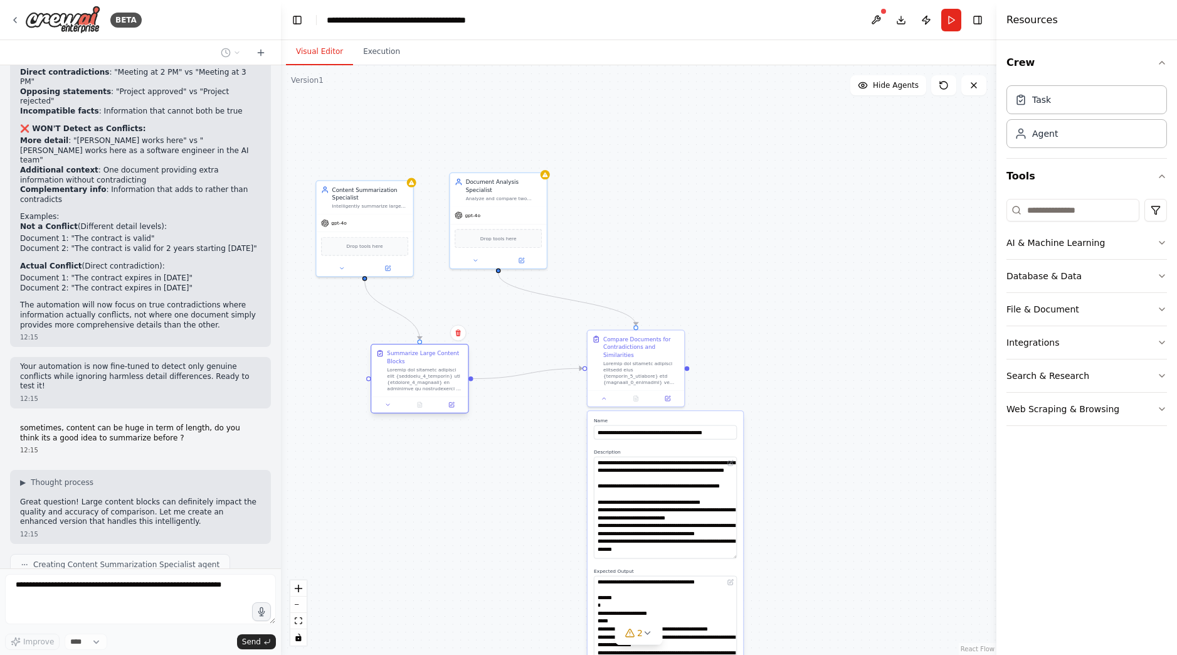
type textarea "**********"
drag, startPoint x: 411, startPoint y: 353, endPoint x: 429, endPoint y: 366, distance: 22.5
click at [429, 366] on div "Summarize Large Content Blocks" at bounding box center [441, 370] width 77 height 43
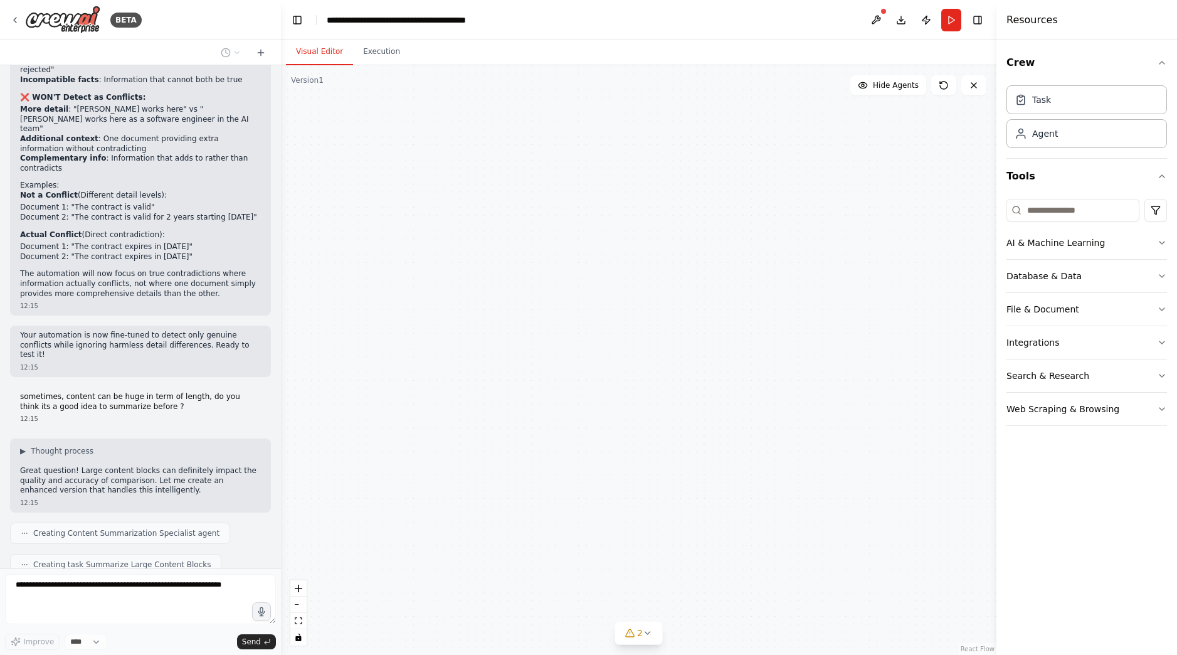
drag, startPoint x: 499, startPoint y: 216, endPoint x: 660, endPoint y: 210, distance: 160.7
click at [660, 210] on div "**********" at bounding box center [639, 360] width 716 height 590
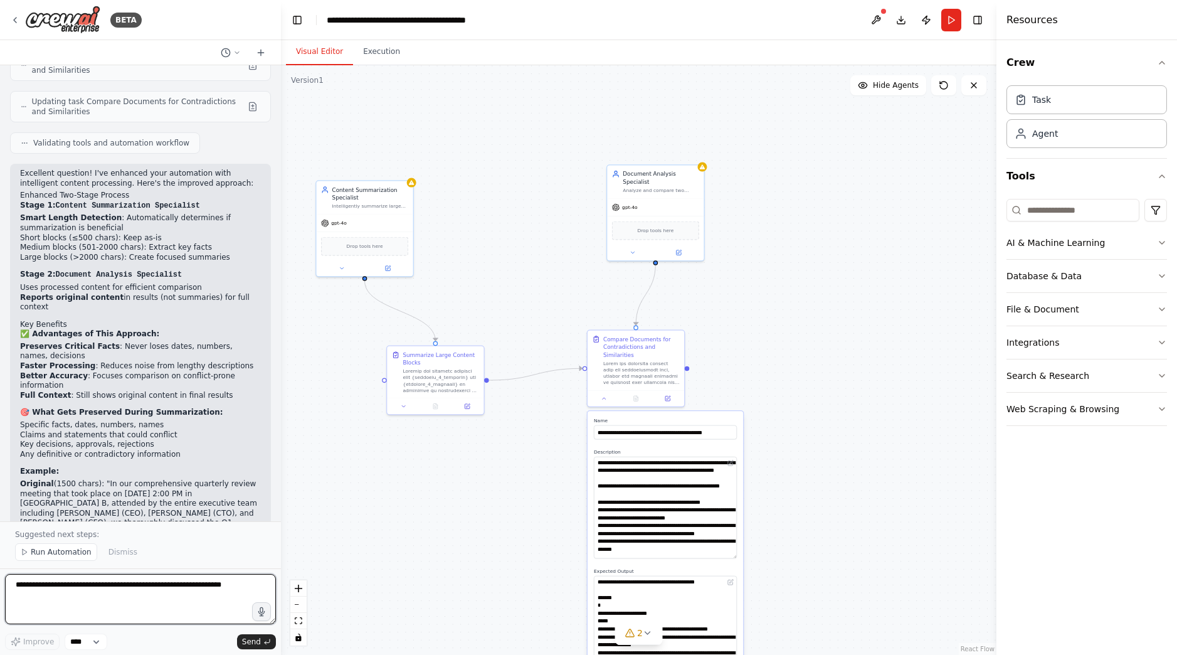
scroll to position [3669, 0]
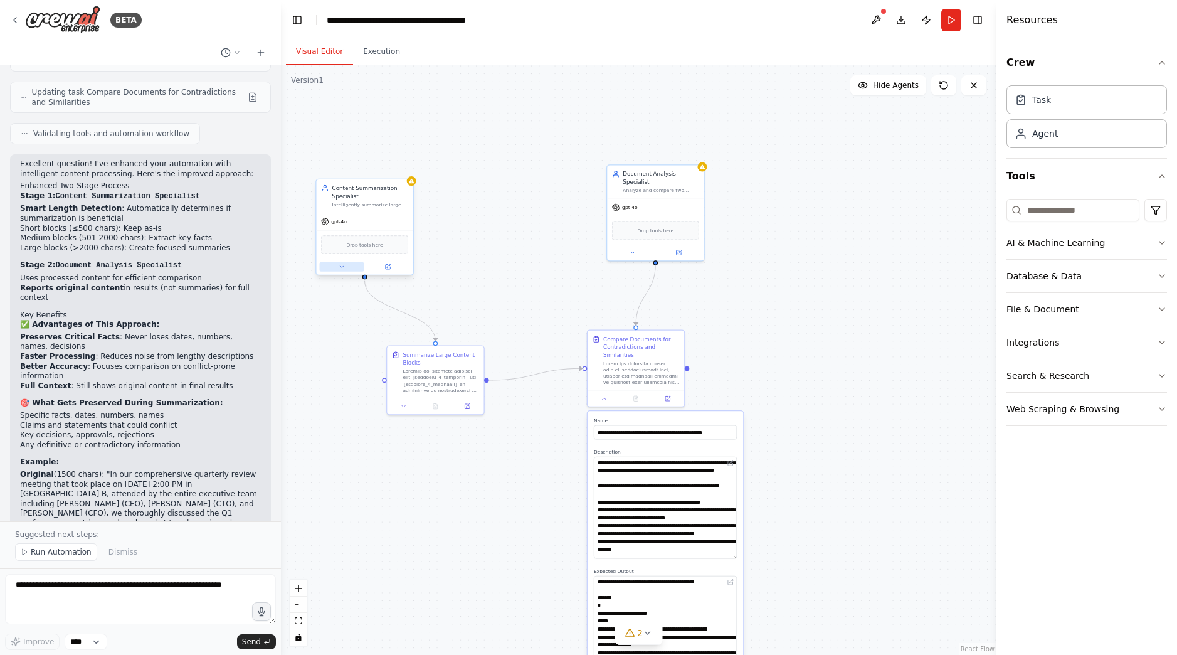
click at [341, 266] on icon at bounding box center [341, 267] width 3 height 2
click at [361, 321] on button "Attributes" at bounding box center [394, 321] width 143 height 14
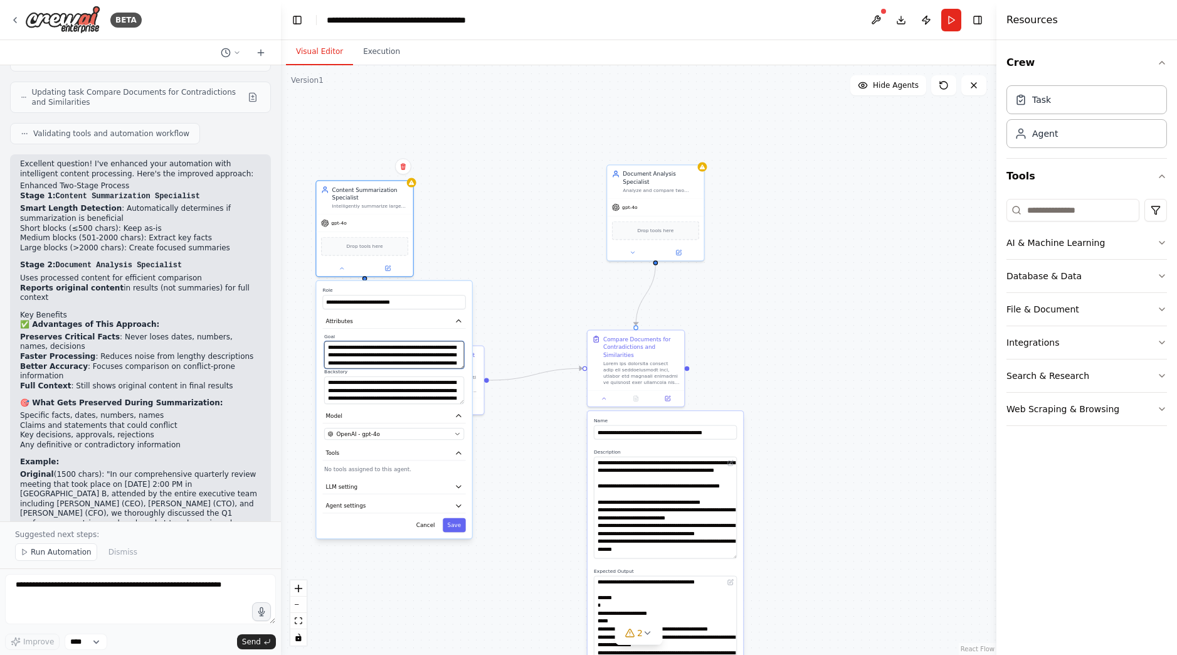
click at [373, 356] on textarea "**********" at bounding box center [394, 355] width 140 height 28
click at [380, 391] on textarea "**********" at bounding box center [394, 390] width 140 height 28
click at [413, 452] on button "Tools" at bounding box center [394, 453] width 143 height 14
click at [414, 414] on button "Model" at bounding box center [394, 415] width 143 height 14
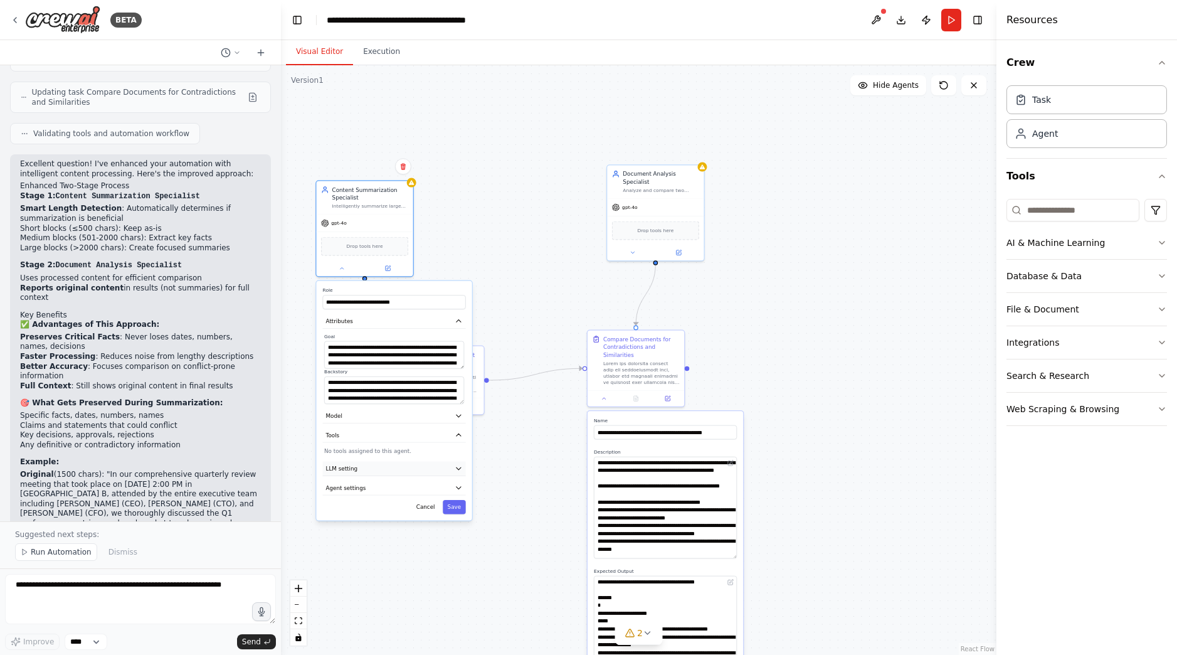
click at [402, 469] on button "LLM setting" at bounding box center [394, 468] width 143 height 14
click at [401, 306] on input "**********" at bounding box center [394, 302] width 143 height 14
click at [632, 255] on button at bounding box center [632, 251] width 45 height 9
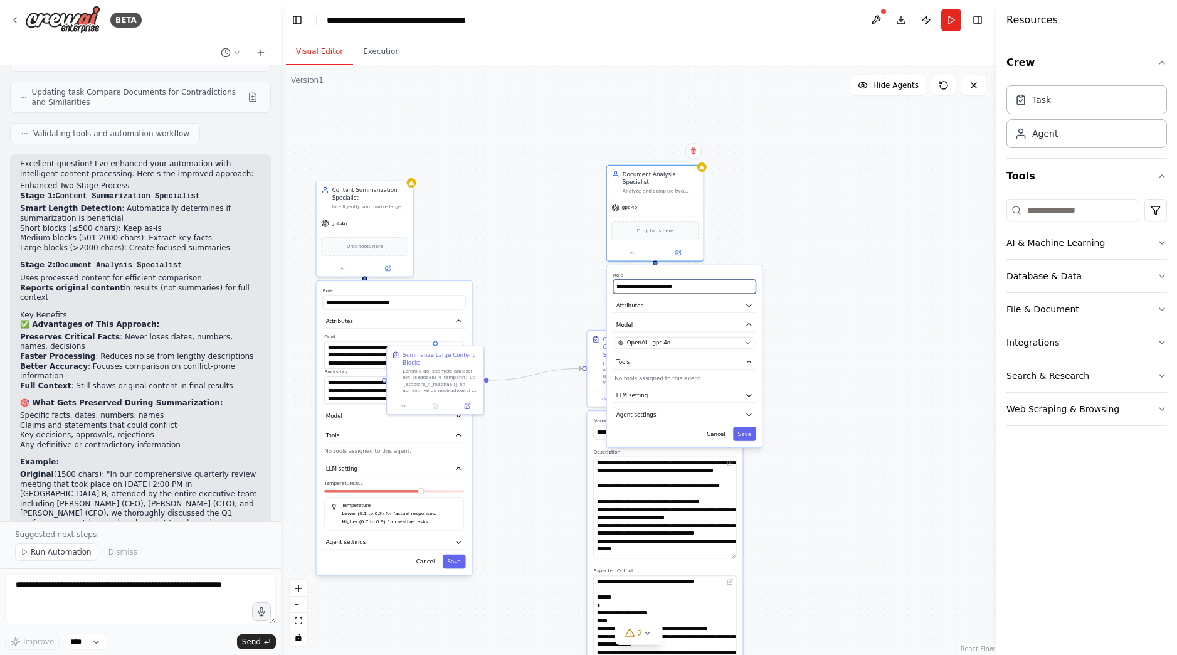
click at [681, 286] on input "**********" at bounding box center [685, 287] width 143 height 14
click at [748, 305] on icon "button" at bounding box center [749, 305] width 4 height 3
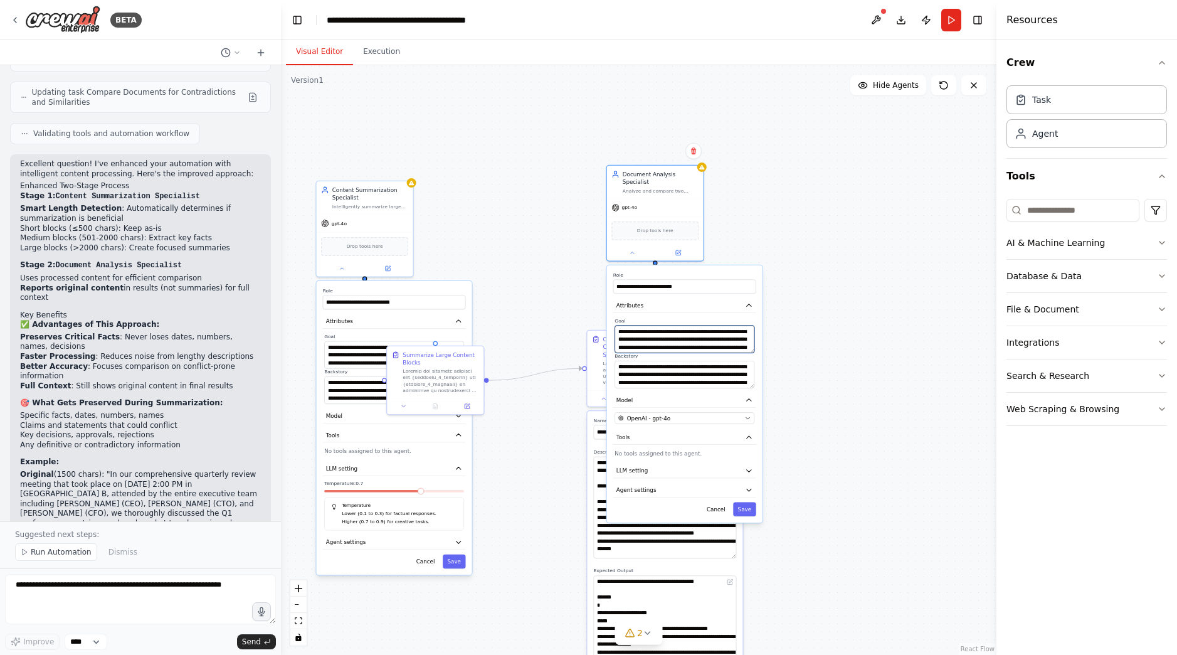
click at [661, 334] on textarea "**********" at bounding box center [685, 340] width 140 height 28
click at [689, 380] on textarea "**********" at bounding box center [685, 375] width 140 height 28
click at [827, 248] on div ".deletable-edge-delete-btn { width: 20px; height: 20px; border: 0px solid #ffff…" at bounding box center [639, 360] width 716 height 590
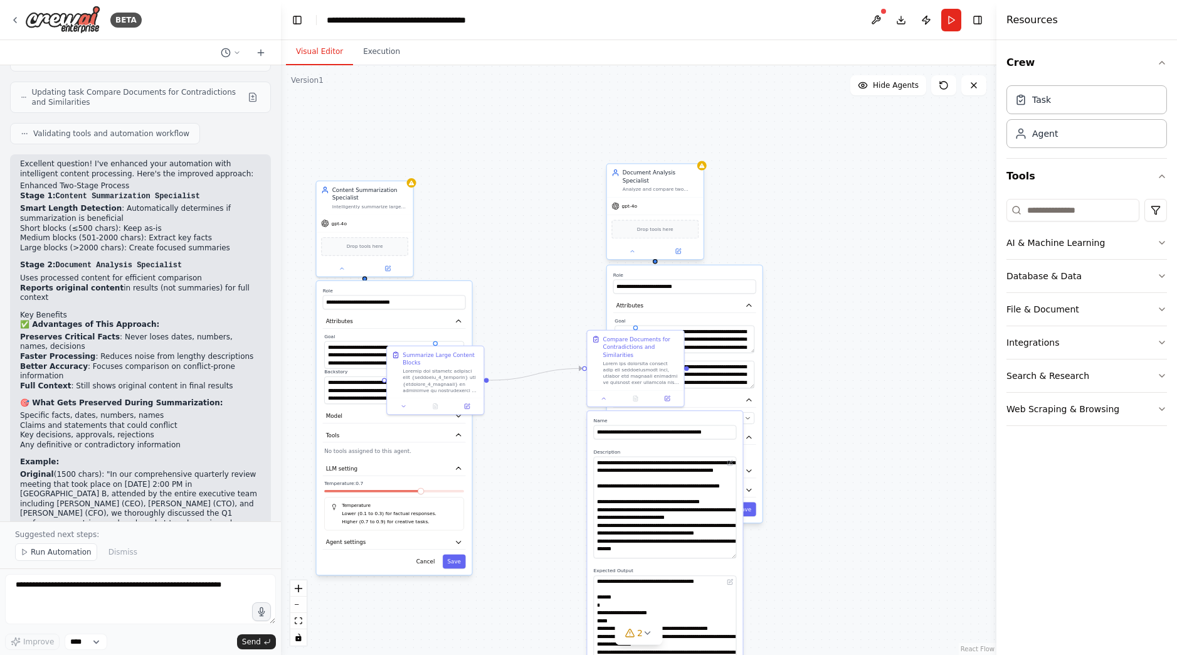
click at [629, 256] on div at bounding box center [655, 251] width 97 height 16
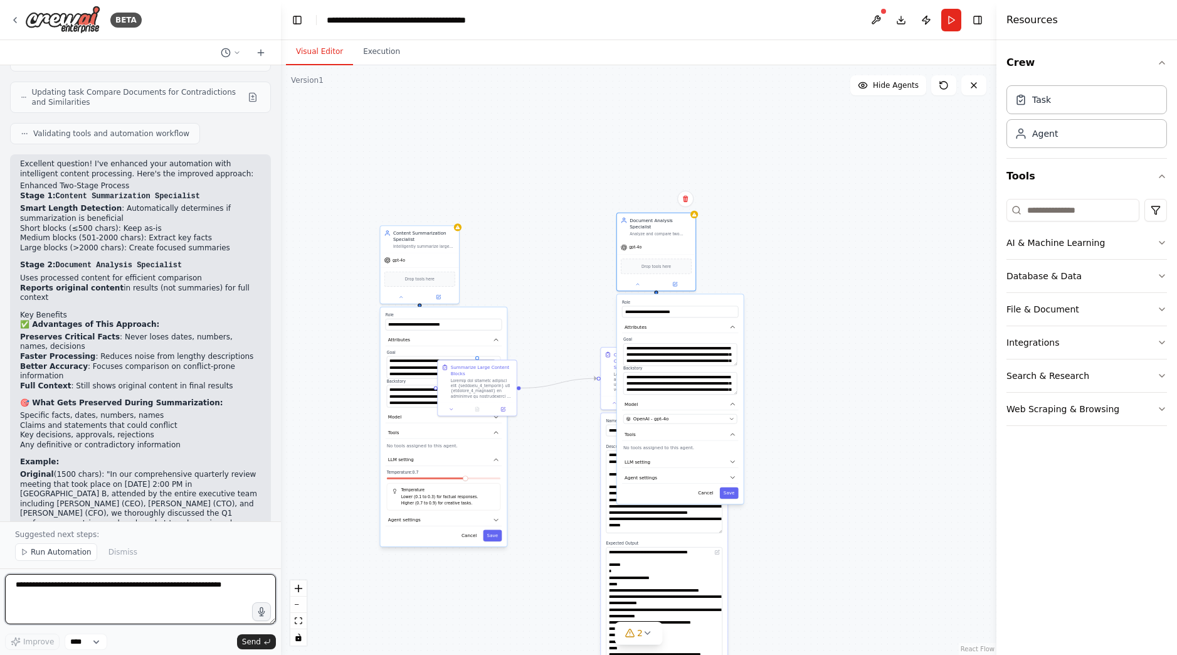
click at [125, 603] on textarea at bounding box center [140, 599] width 271 height 50
type textarea "**********"
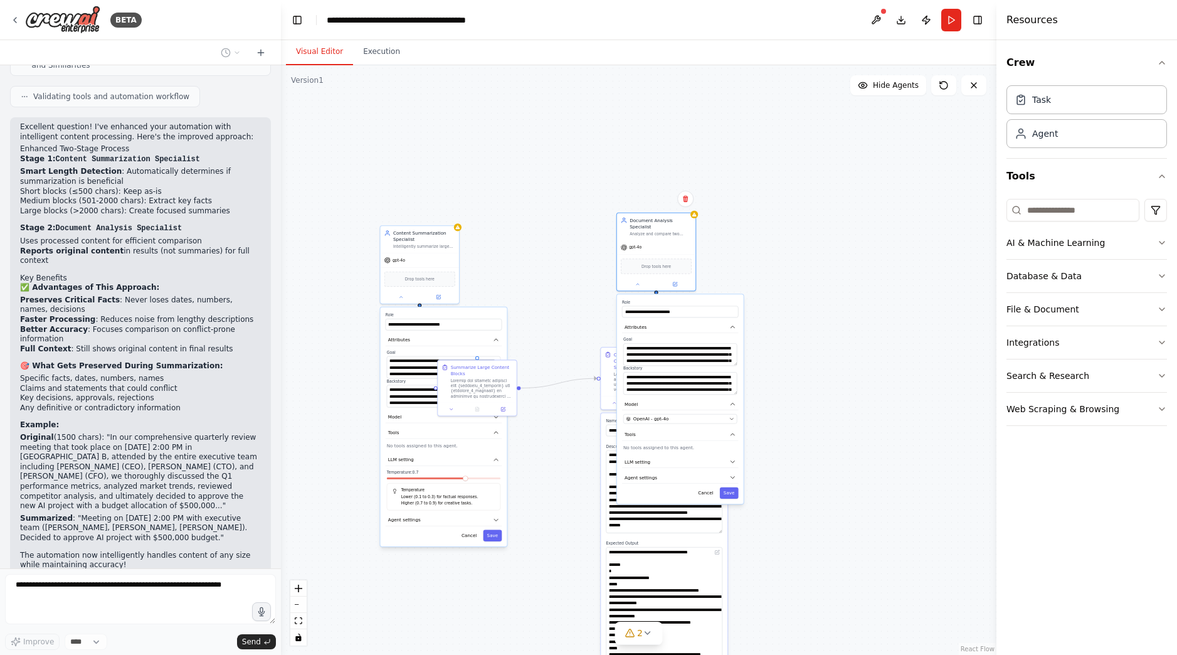
scroll to position [3738, 0]
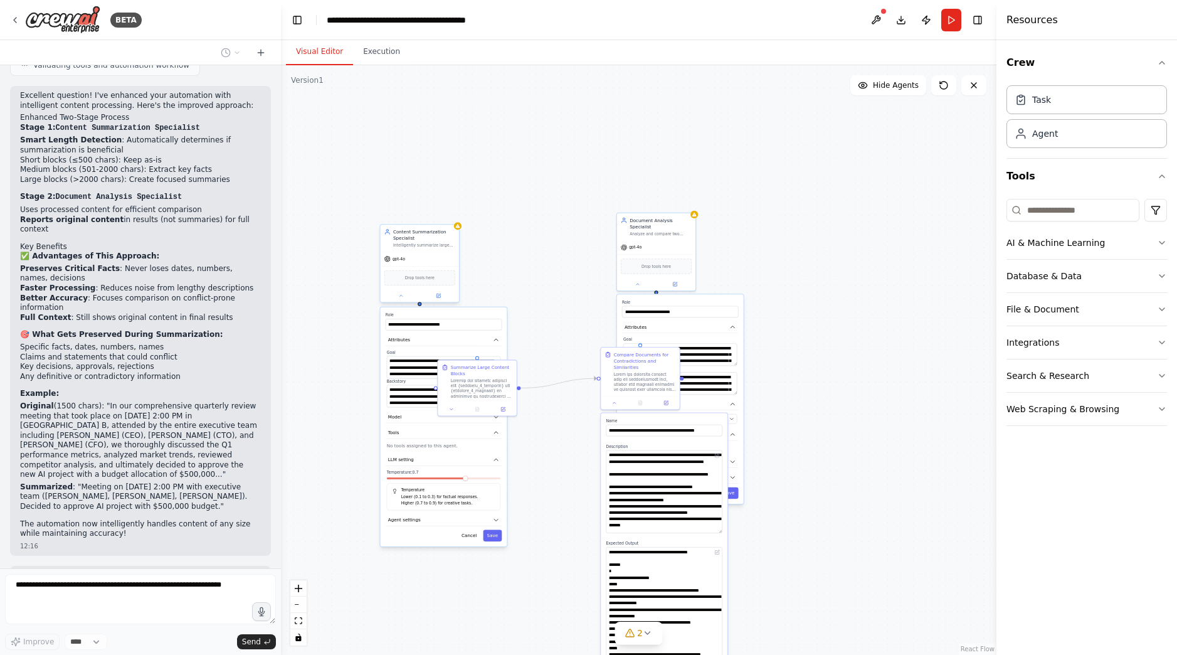
click at [402, 301] on div at bounding box center [420, 295] width 78 height 13
click at [406, 298] on button at bounding box center [401, 296] width 36 height 8
click at [636, 286] on button at bounding box center [638, 283] width 36 height 8
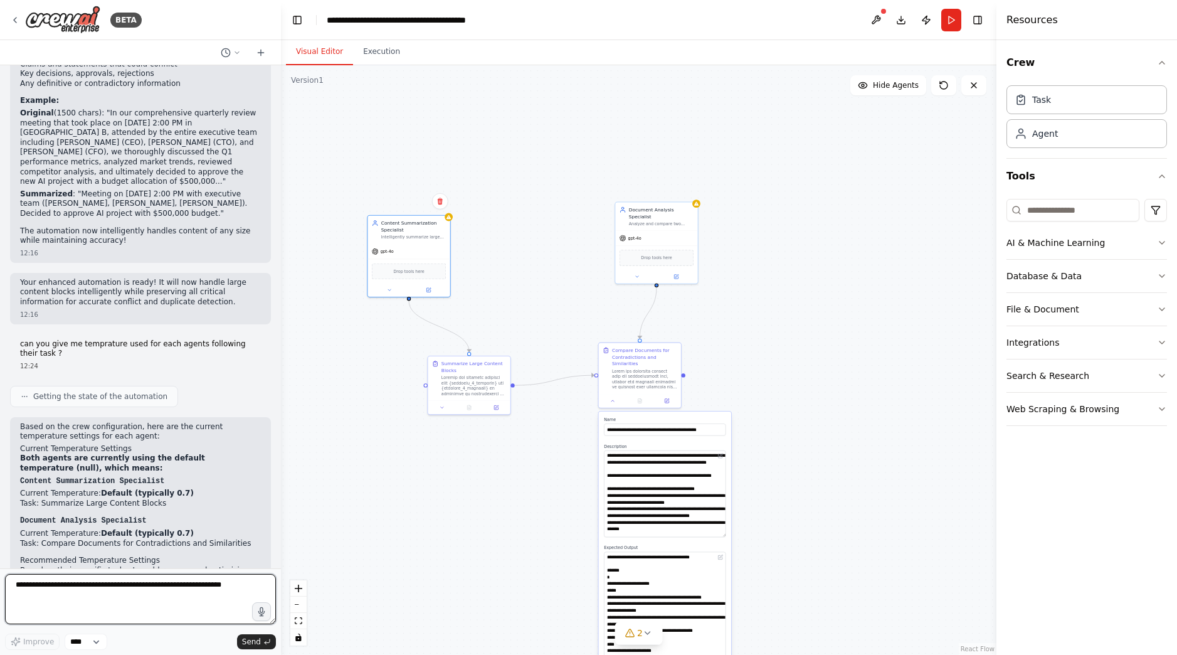
scroll to position [4041, 0]
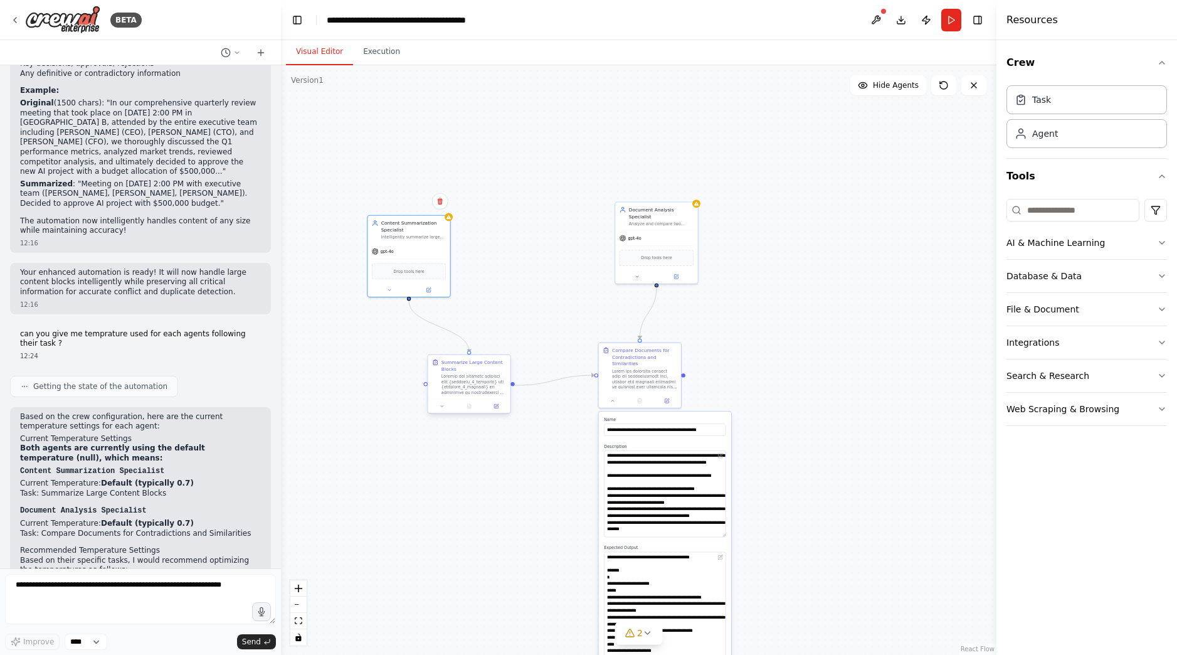
click at [473, 387] on div at bounding box center [474, 384] width 65 height 21
click at [439, 405] on button at bounding box center [442, 406] width 23 height 8
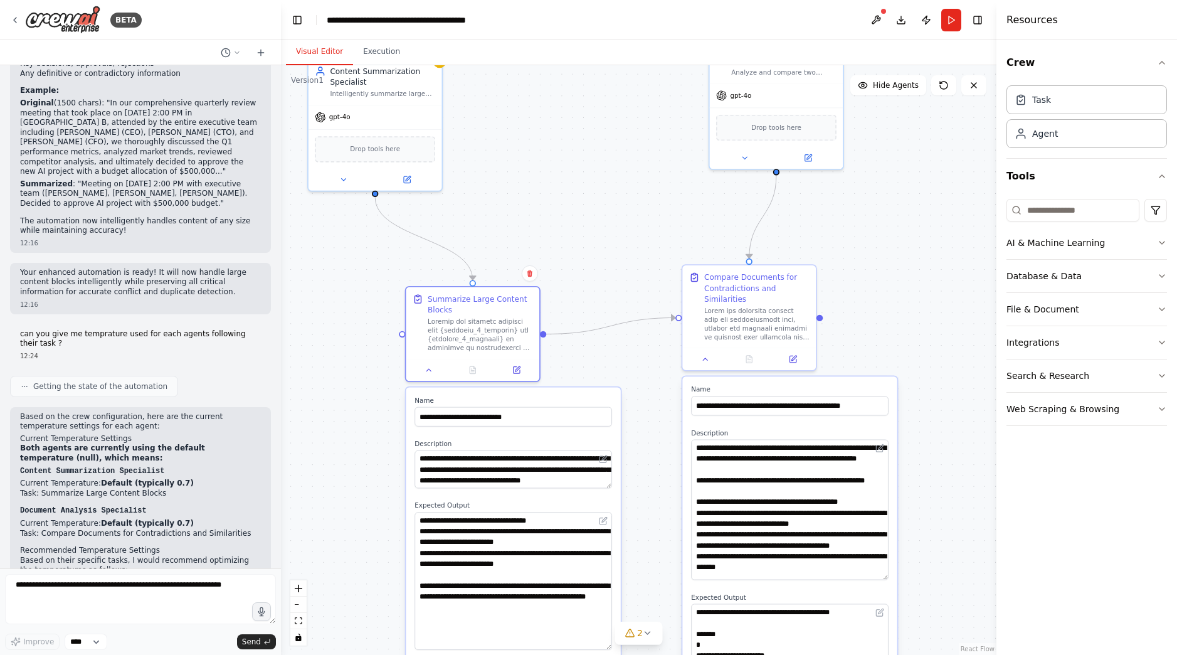
drag, startPoint x: 608, startPoint y: 546, endPoint x: 634, endPoint y: 647, distance: 103.6
click at [634, 647] on div ".deletable-edge-delete-btn { width: 20px; height: 20px; border: 0px solid #ffff…" at bounding box center [639, 360] width 716 height 590
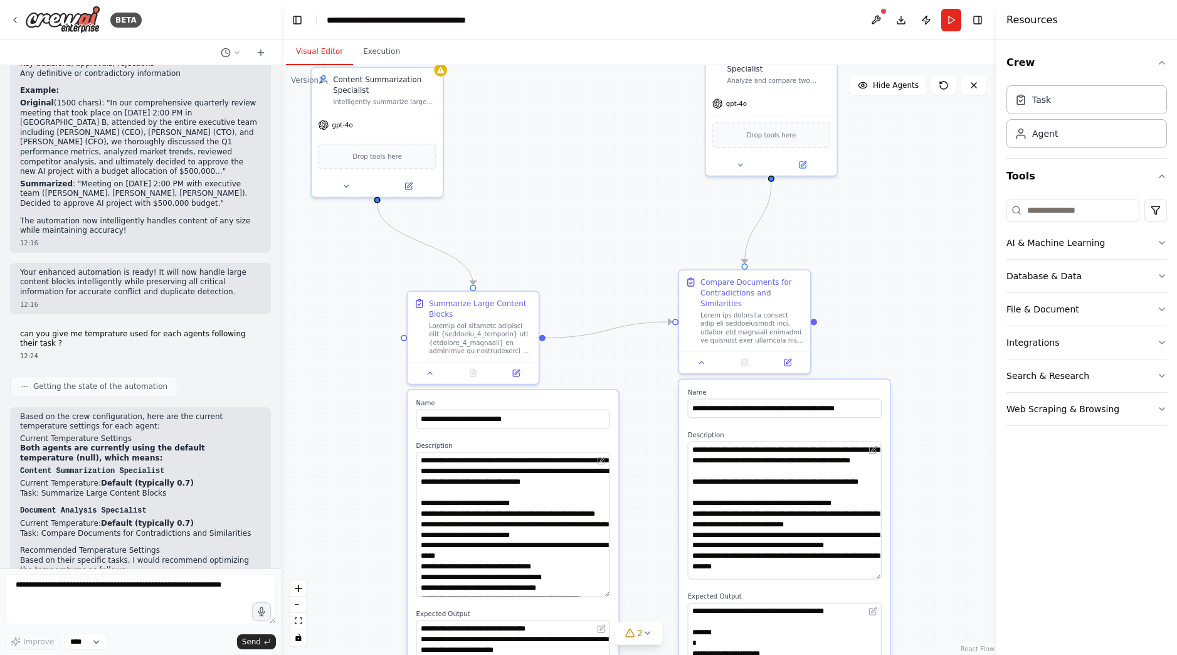
drag, startPoint x: 608, startPoint y: 488, endPoint x: 626, endPoint y: 597, distance: 110.6
click at [626, 597] on div ".deletable-edge-delete-btn { width: 20px; height: 20px; border: 0px solid #ffff…" at bounding box center [639, 360] width 716 height 590
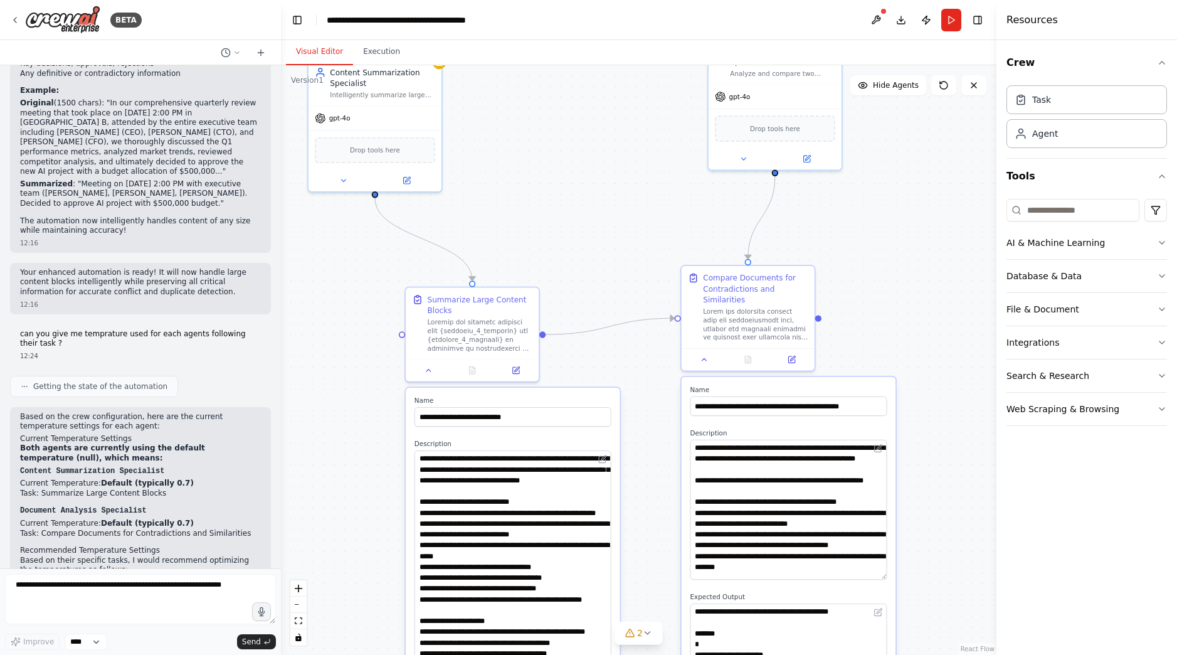
drag, startPoint x: 610, startPoint y: 597, endPoint x: 624, endPoint y: 676, distance: 79.7
click at [624, 654] on html "BETA I have 2 documents with their associated pieces of content (text blocks). …" at bounding box center [588, 327] width 1177 height 655
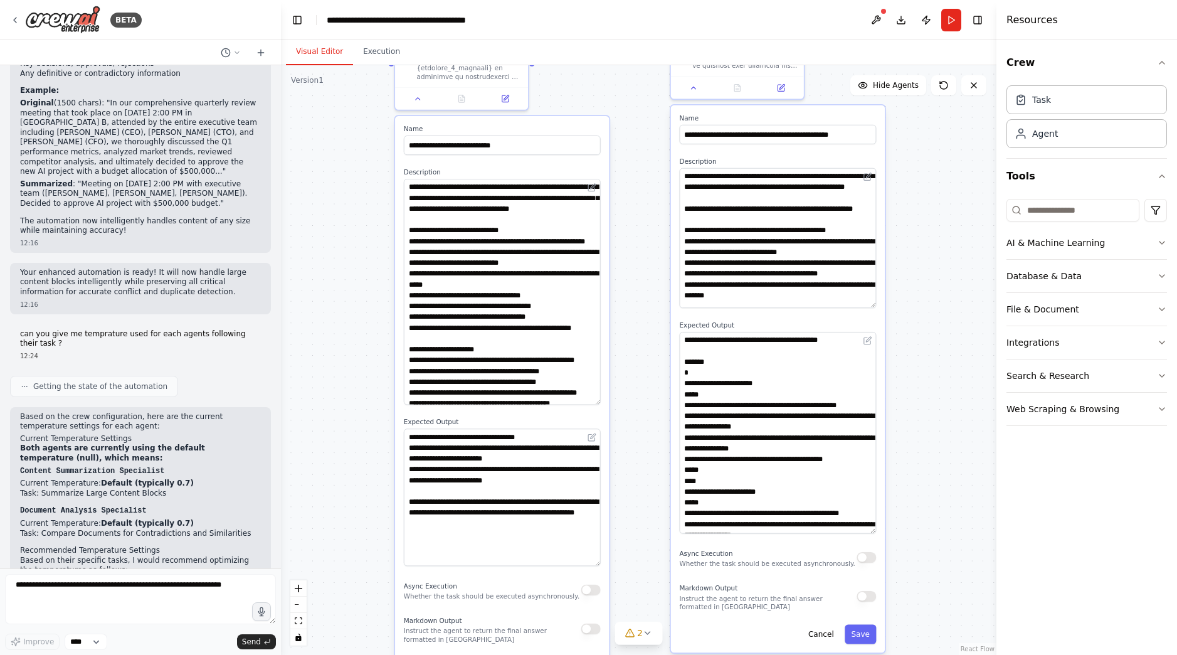
drag, startPoint x: 338, startPoint y: 531, endPoint x: 327, endPoint y: 260, distance: 271.8
click at [327, 260] on div ".deletable-edge-delete-btn { width: 20px; height: 20px; border: 0px solid #ffff…" at bounding box center [639, 360] width 716 height 590
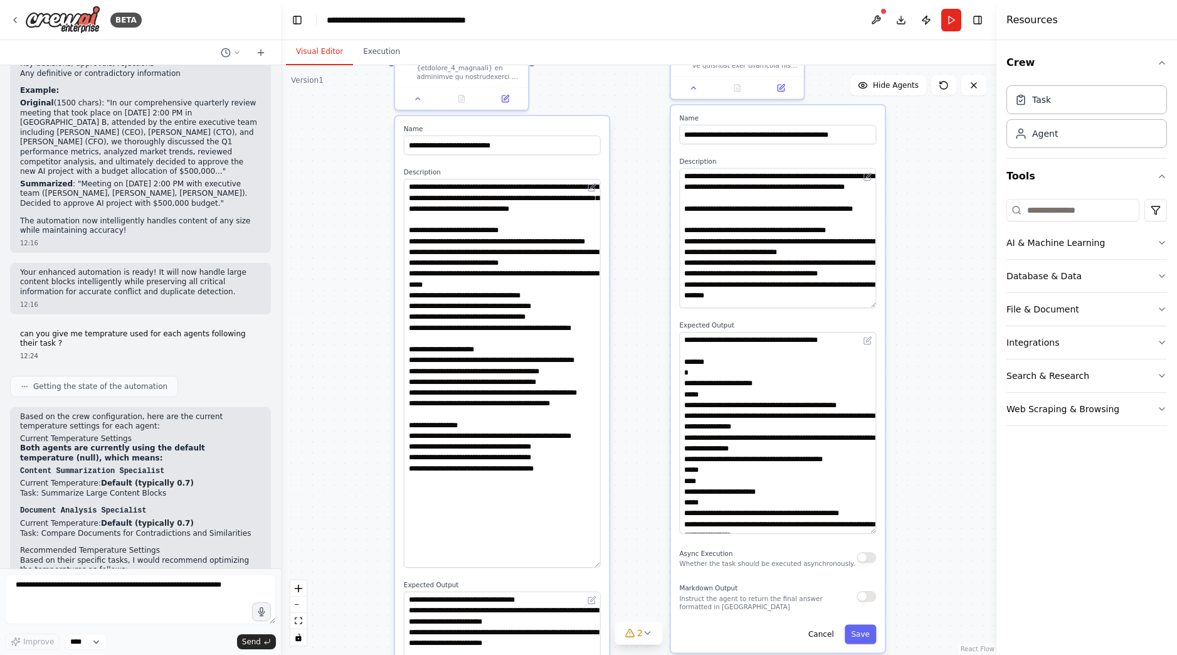
drag, startPoint x: 597, startPoint y: 402, endPoint x: 622, endPoint y: 565, distance: 164.4
click at [622, 565] on div ".deletable-edge-delete-btn { width: 20px; height: 20px; border: 0px solid #ffff…" at bounding box center [639, 360] width 716 height 590
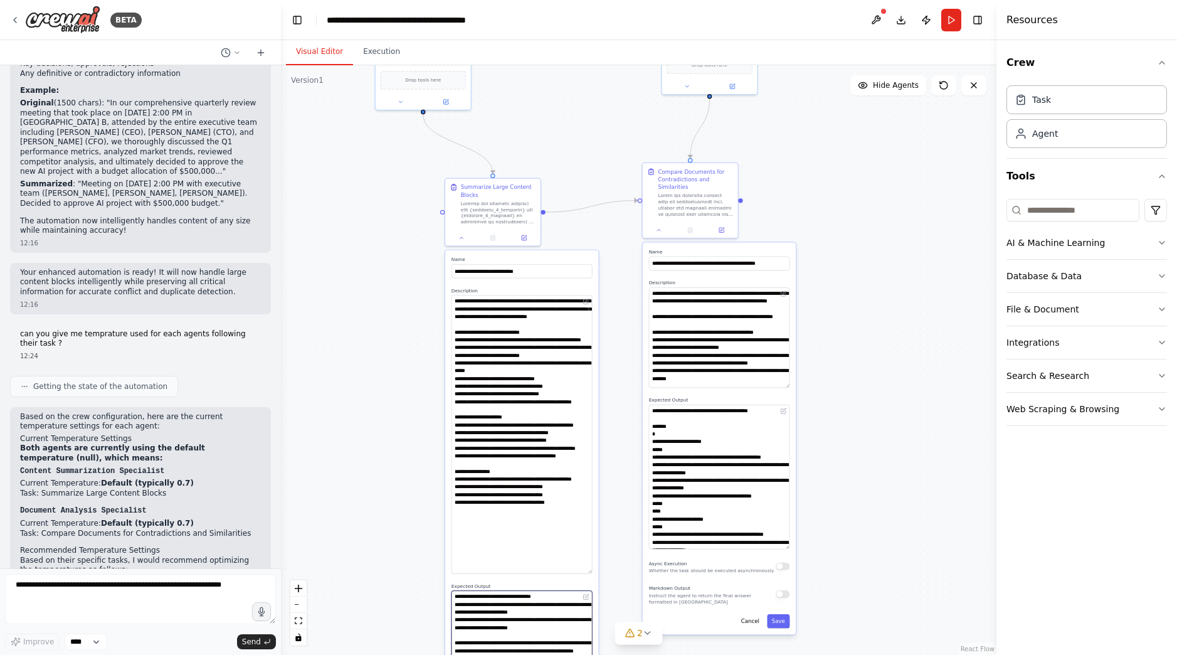
click at [486, 621] on textarea "**********" at bounding box center [522, 639] width 141 height 98
click at [482, 380] on textarea at bounding box center [522, 434] width 141 height 279
click at [467, 242] on div at bounding box center [492, 236] width 95 height 16
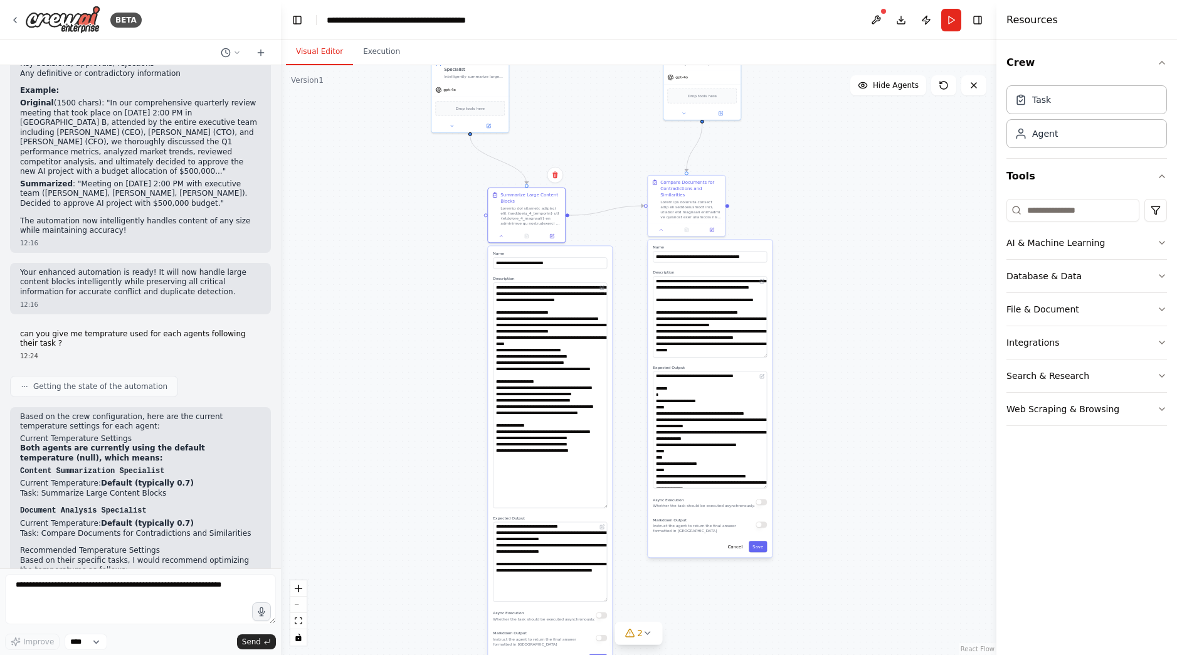
drag, startPoint x: 413, startPoint y: 489, endPoint x: 452, endPoint y: 472, distance: 43.2
click at [452, 472] on div ".deletable-edge-delete-btn { width: 20px; height: 20px; border: 0px solid #ffff…" at bounding box center [639, 360] width 716 height 590
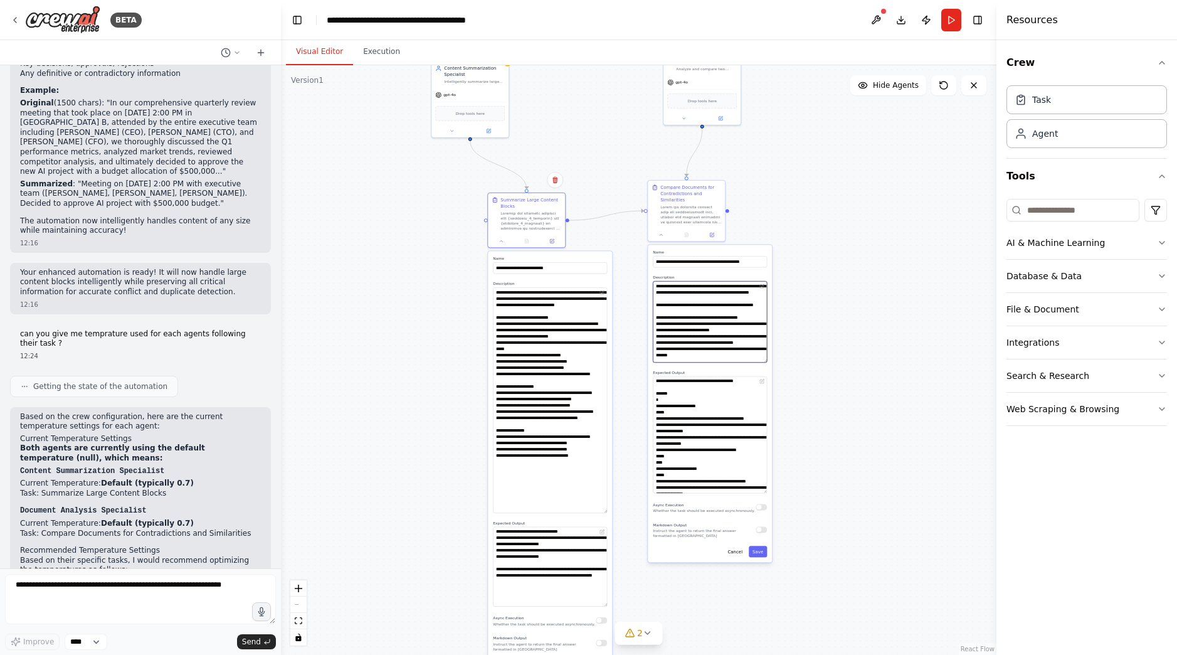
click at [696, 309] on textarea at bounding box center [710, 322] width 114 height 82
click at [703, 412] on textarea at bounding box center [710, 434] width 114 height 117
